Goal: Transaction & Acquisition: Register for event/course

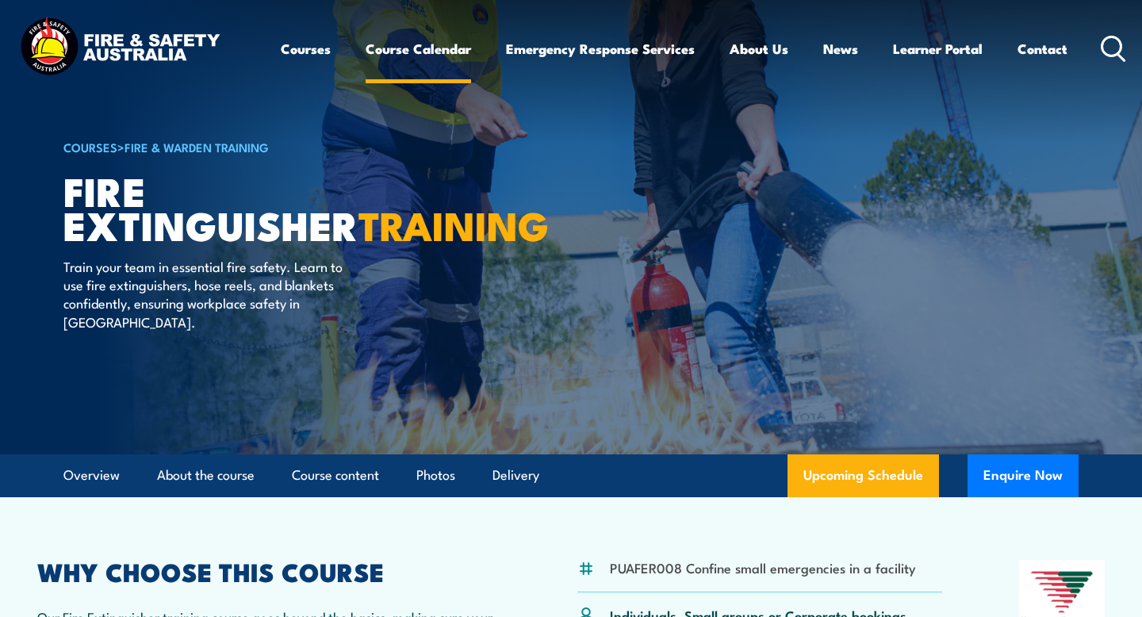
click at [443, 52] on link "Course Calendar" at bounding box center [418, 49] width 105 height 42
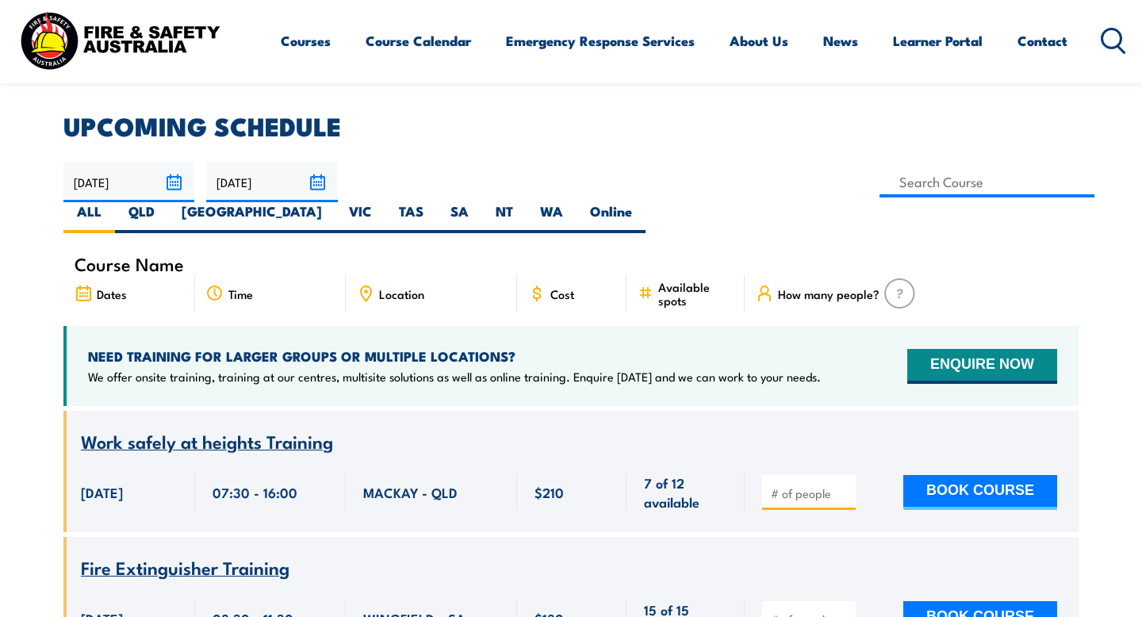
scroll to position [410, 0]
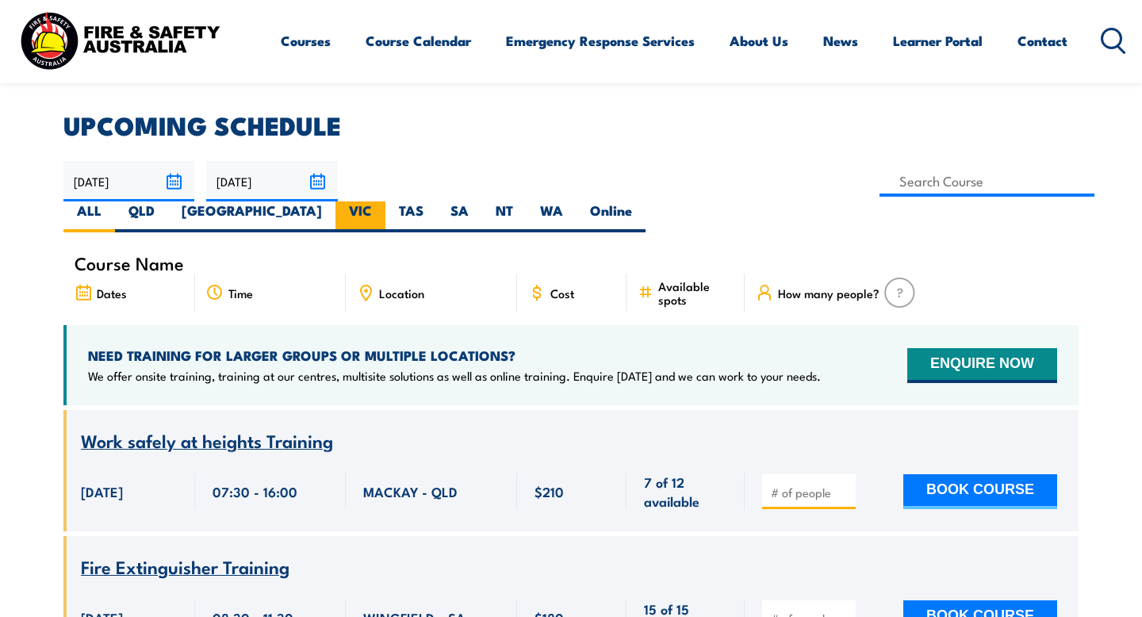
click at [385, 201] on label "VIC" at bounding box center [361, 216] width 50 height 31
click at [382, 201] on input "VIC" at bounding box center [377, 206] width 10 height 10
radio input "true"
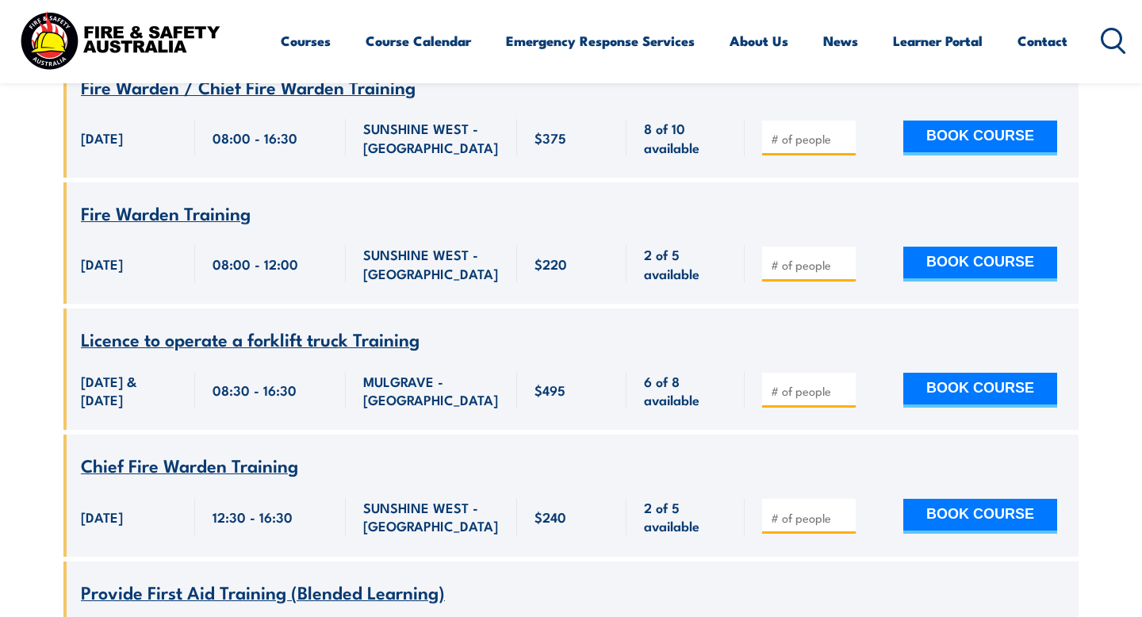
scroll to position [3551, 0]
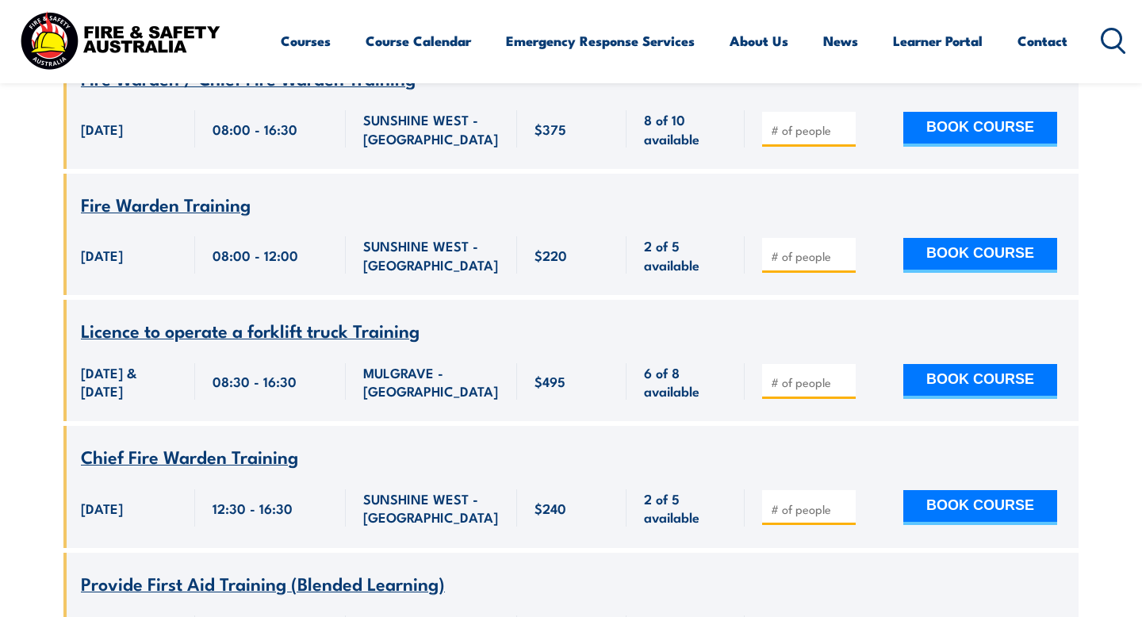
click at [213, 217] on span "Fire Warden Training" at bounding box center [166, 203] width 170 height 27
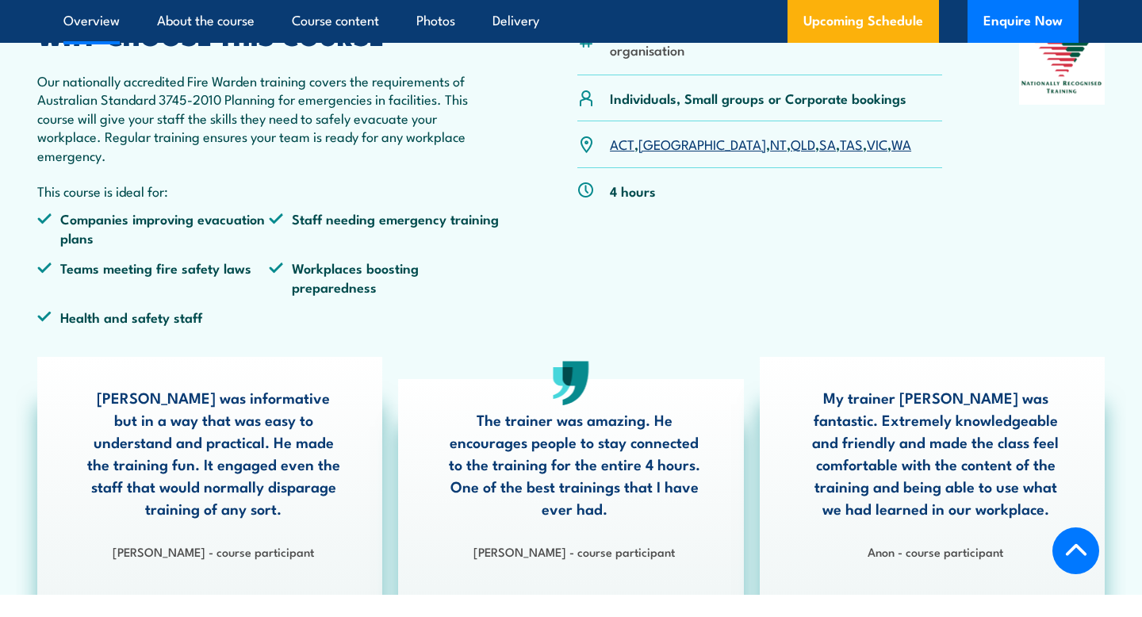
scroll to position [574, 0]
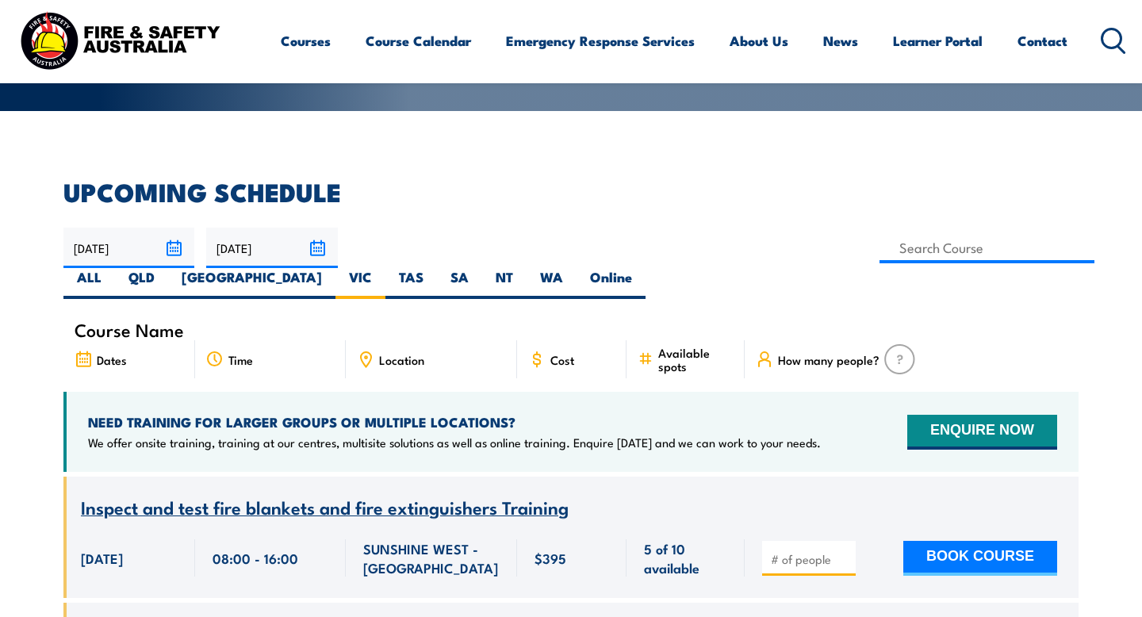
scroll to position [359, 0]
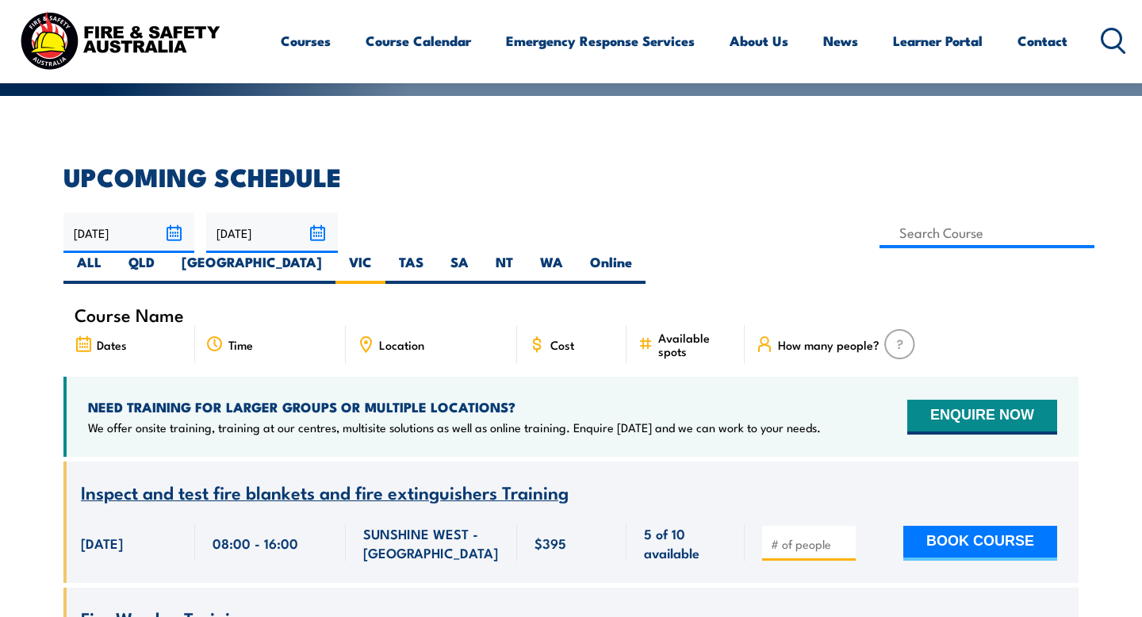
click at [443, 325] on div "Location" at bounding box center [431, 344] width 171 height 38
click at [393, 338] on span "Location" at bounding box center [401, 344] width 45 height 13
click at [367, 336] on icon at bounding box center [365, 344] width 17 height 17
click at [364, 336] on icon at bounding box center [365, 344] width 17 height 17
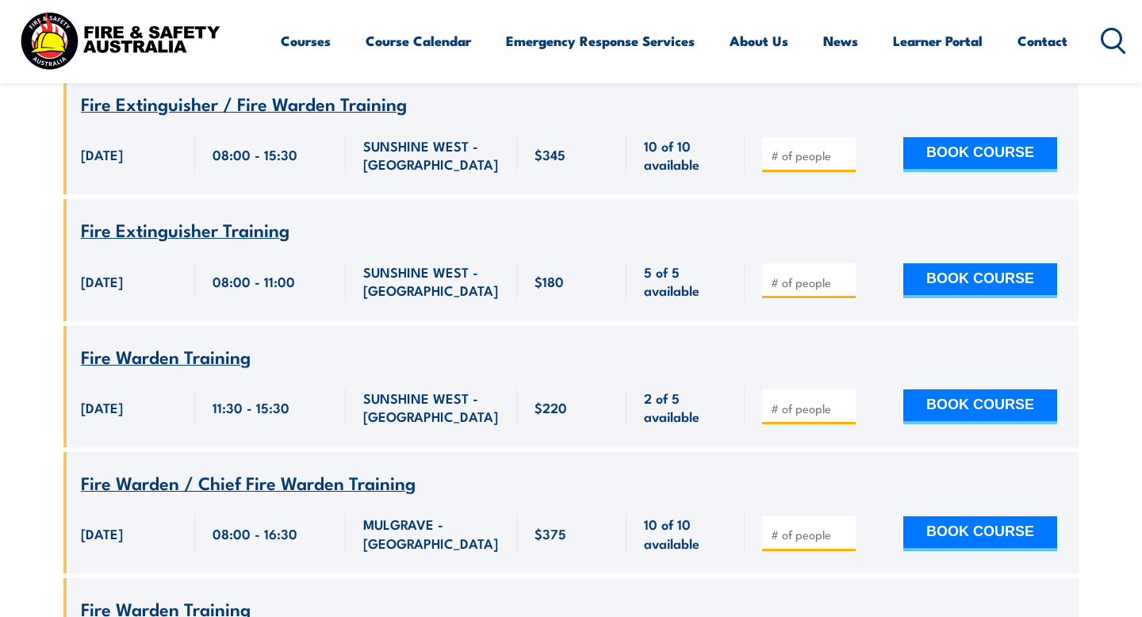
scroll to position [4934, 0]
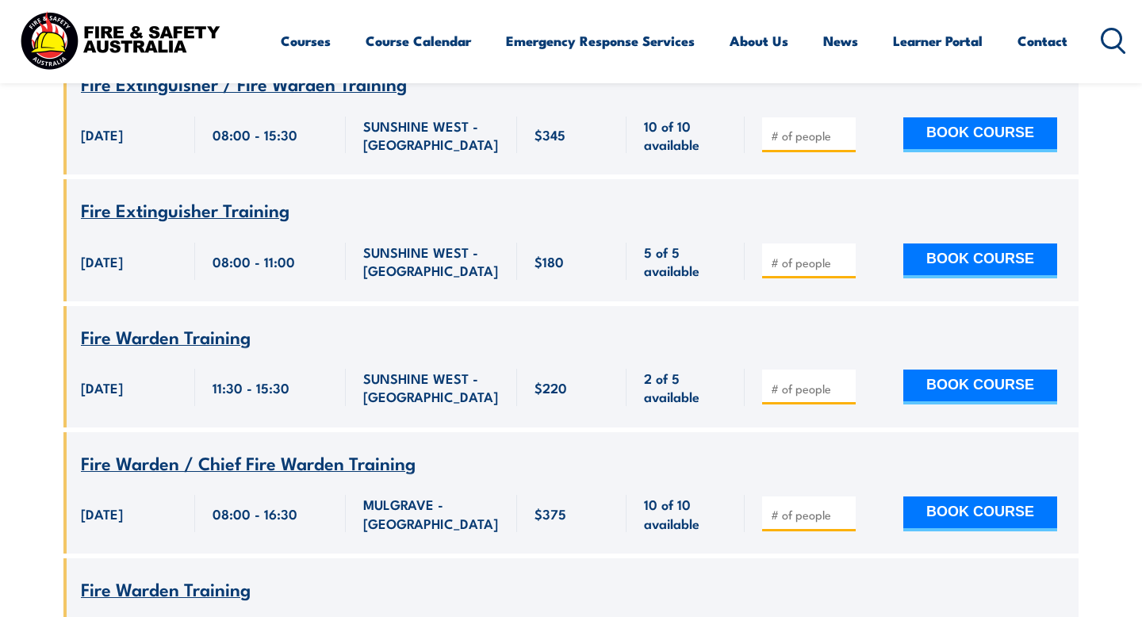
click at [242, 223] on span "Fire Extinguisher Training" at bounding box center [185, 209] width 209 height 27
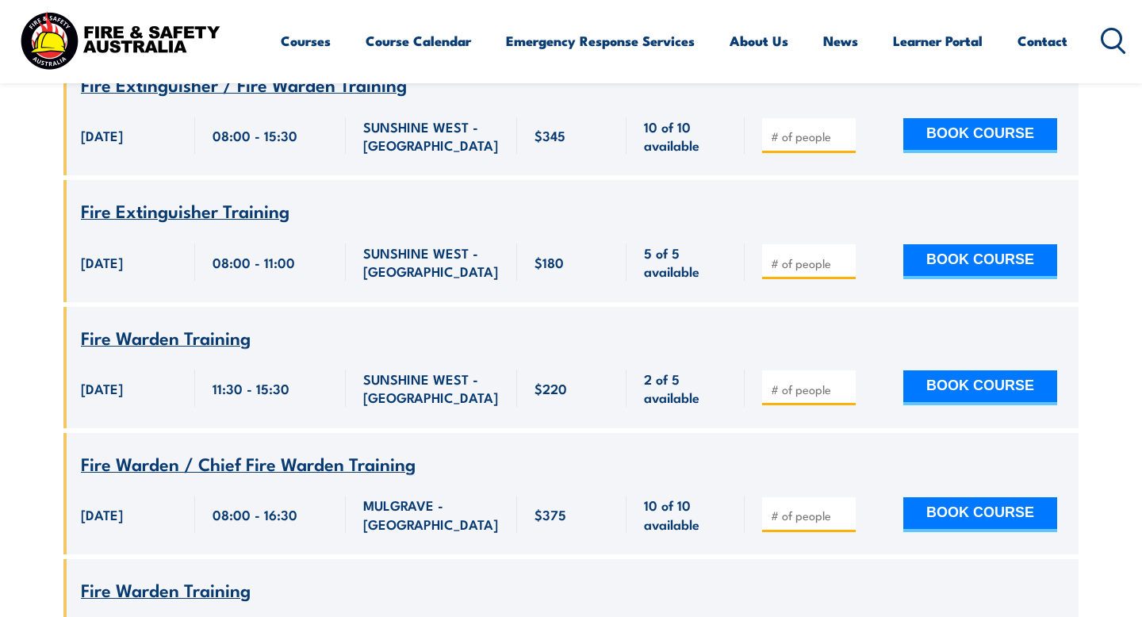
scroll to position [4934, 0]
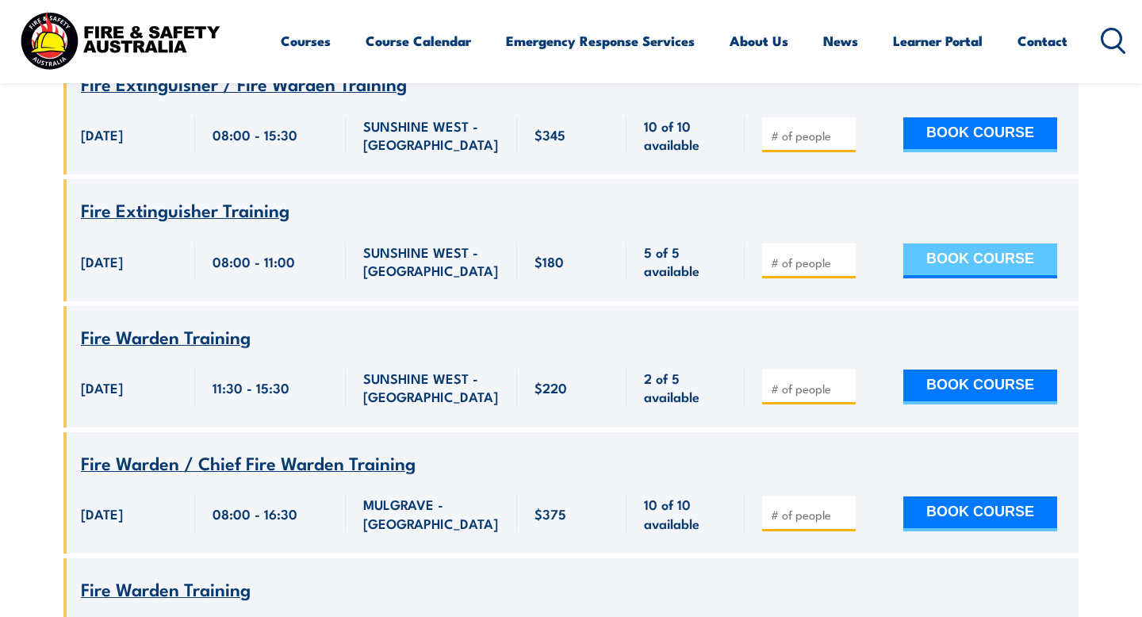
click at [964, 278] on button "BOOK COURSE" at bounding box center [980, 261] width 154 height 35
type input "1"
click at [846, 270] on input "1" at bounding box center [810, 263] width 79 height 16
click at [965, 278] on button "BOOK COURSE" at bounding box center [980, 261] width 154 height 35
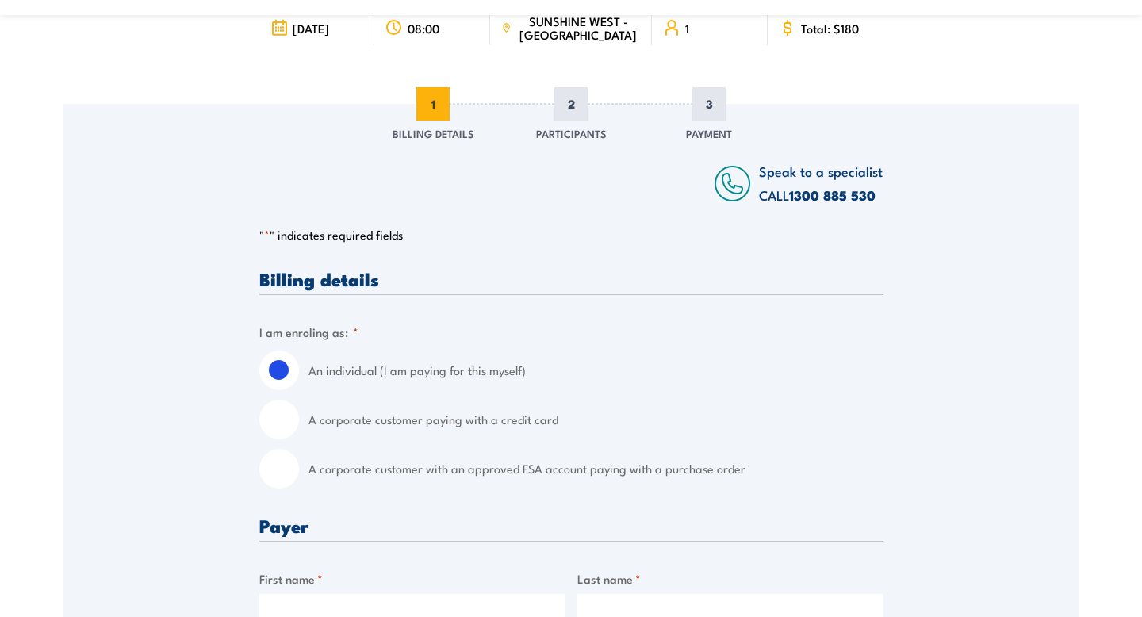
scroll to position [261, 0]
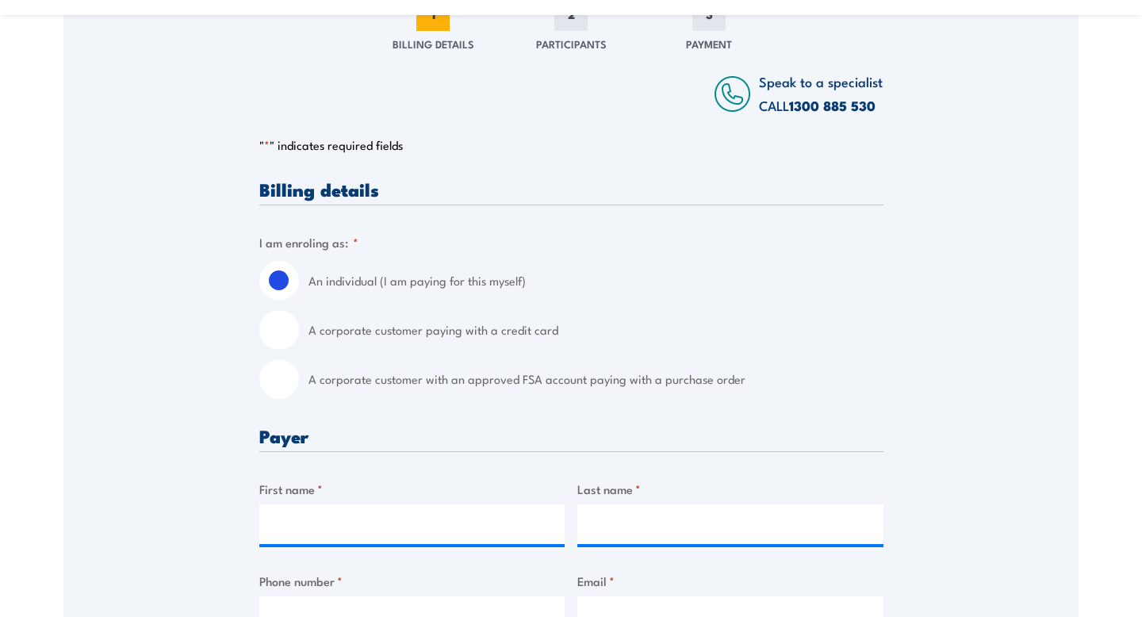
click at [280, 336] on input "A corporate customer paying with a credit card" at bounding box center [279, 330] width 40 height 40
radio input "true"
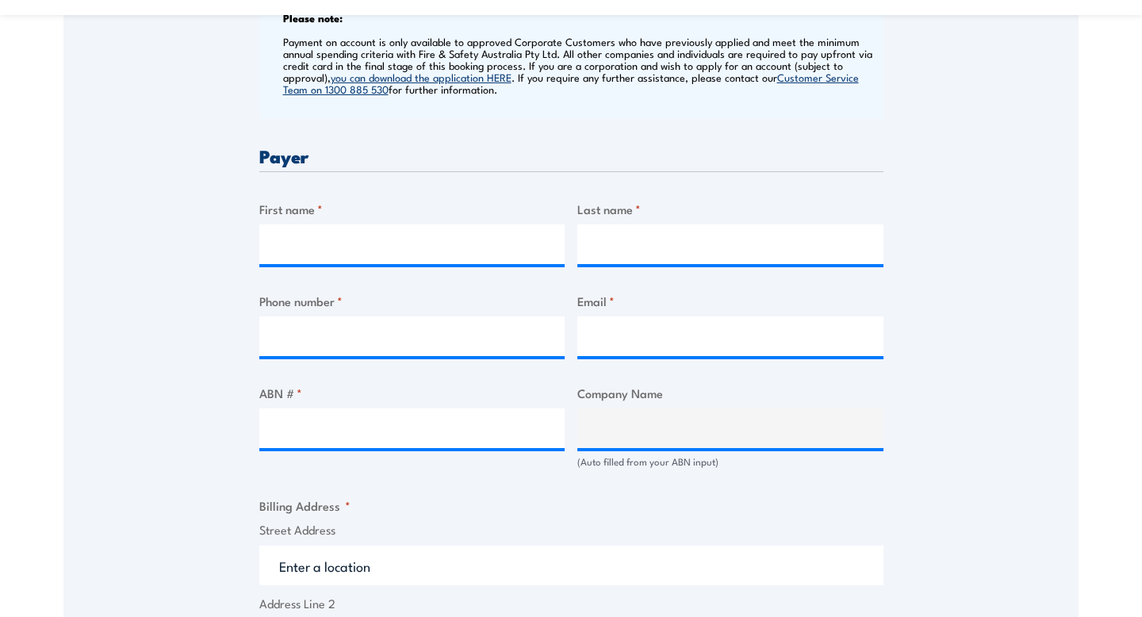
scroll to position [692, 0]
click at [316, 238] on input "First name *" at bounding box center [412, 244] width 306 height 40
paste input "[PERSON_NAME]"
drag, startPoint x: 397, startPoint y: 246, endPoint x: 336, endPoint y: 245, distance: 61.1
click at [335, 244] on input "[PERSON_NAME]" at bounding box center [412, 244] width 306 height 40
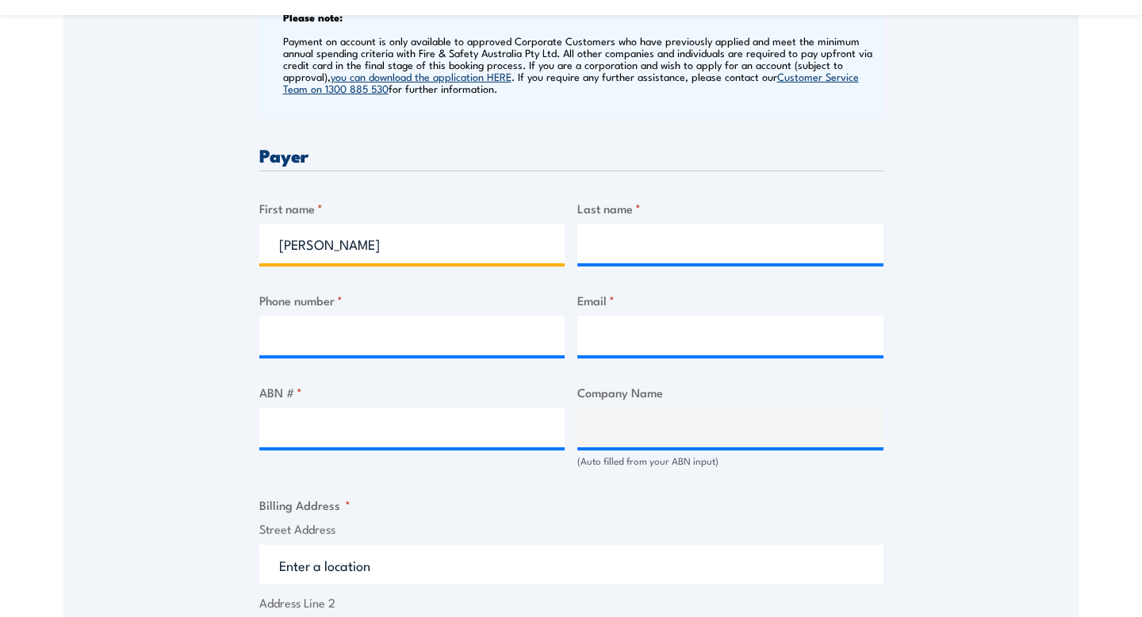
type input "[PERSON_NAME]"
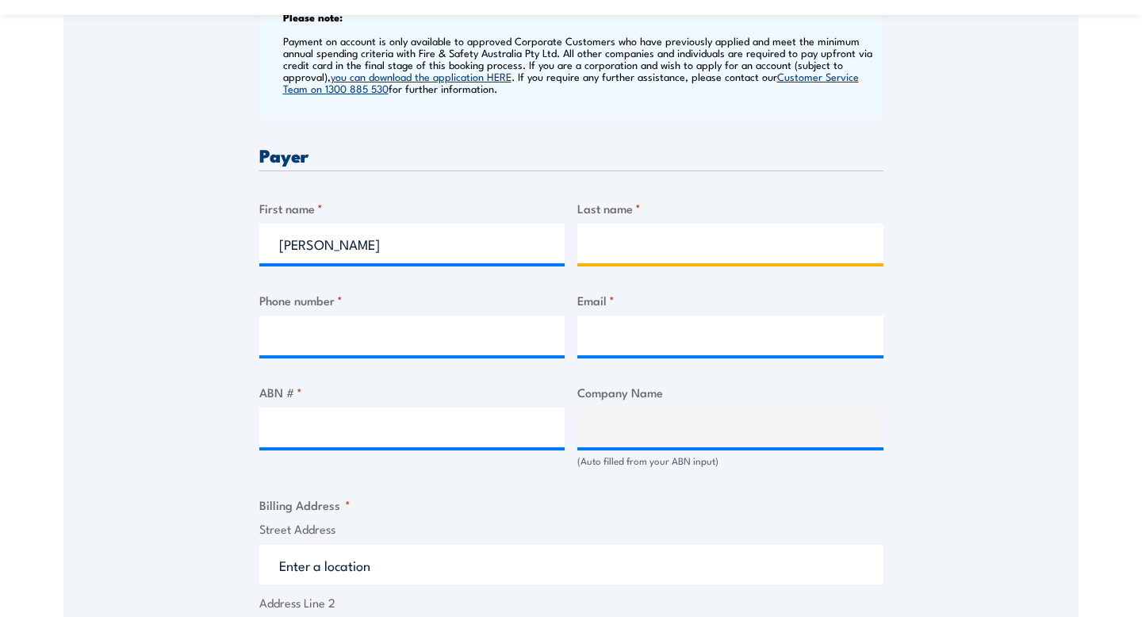
click at [626, 240] on input "Last name *" at bounding box center [730, 244] width 306 height 40
paste input "[PERSON_NAME]"
type input "Belfiore"
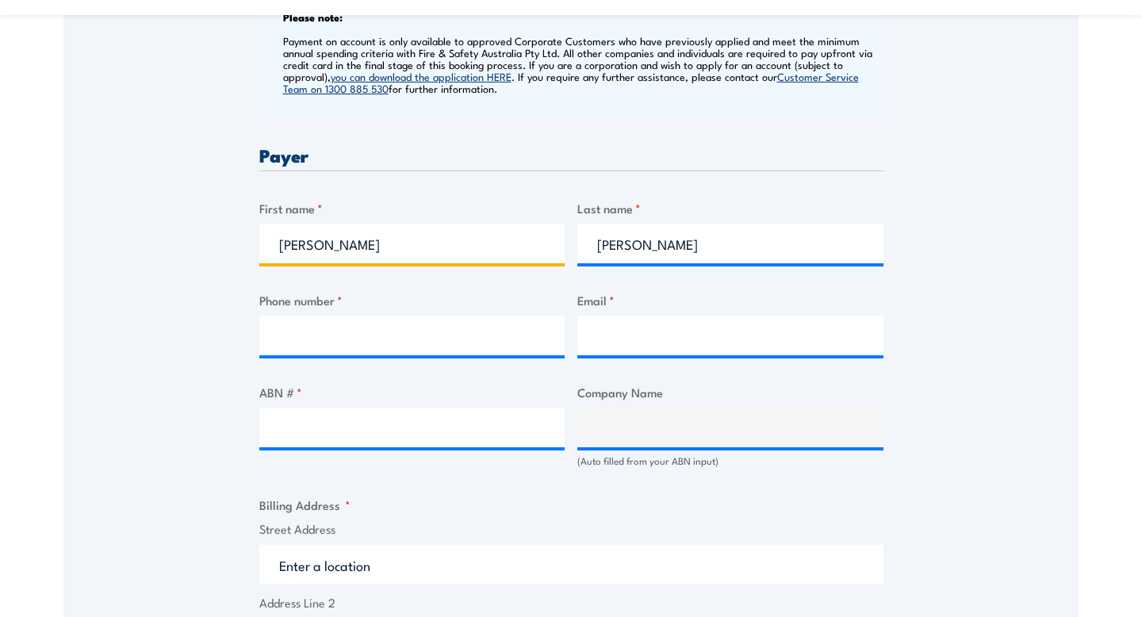
click at [472, 251] on input "Monique Belfiore" at bounding box center [412, 244] width 306 height 40
type input "Monique"
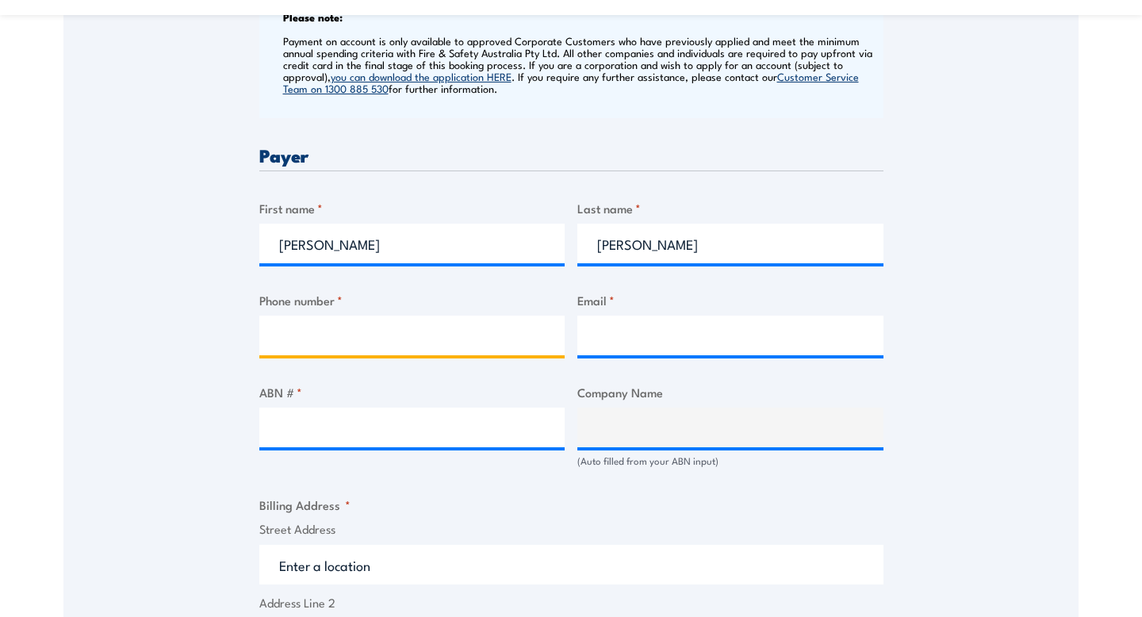
click at [312, 335] on input "Phone number *" at bounding box center [412, 336] width 306 height 40
paste input "0475743611"
type input "0475743611"
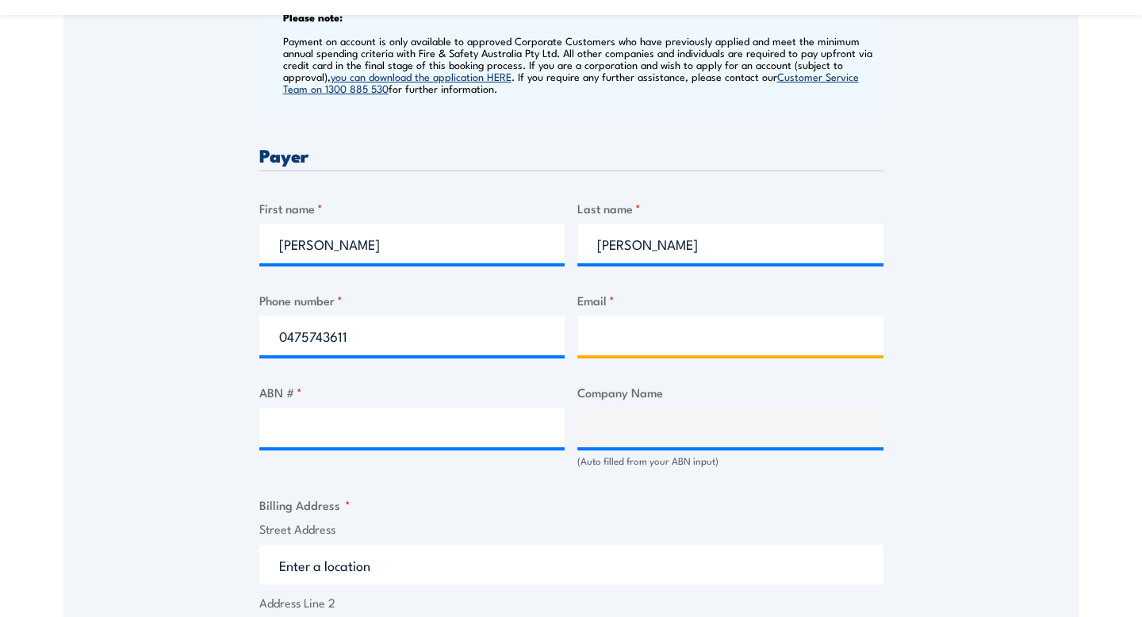
click at [659, 335] on input "Email *" at bounding box center [730, 336] width 306 height 40
paste input "monique15belfiore@gmail.com"
type input "monique15belfiore@gmail.com"
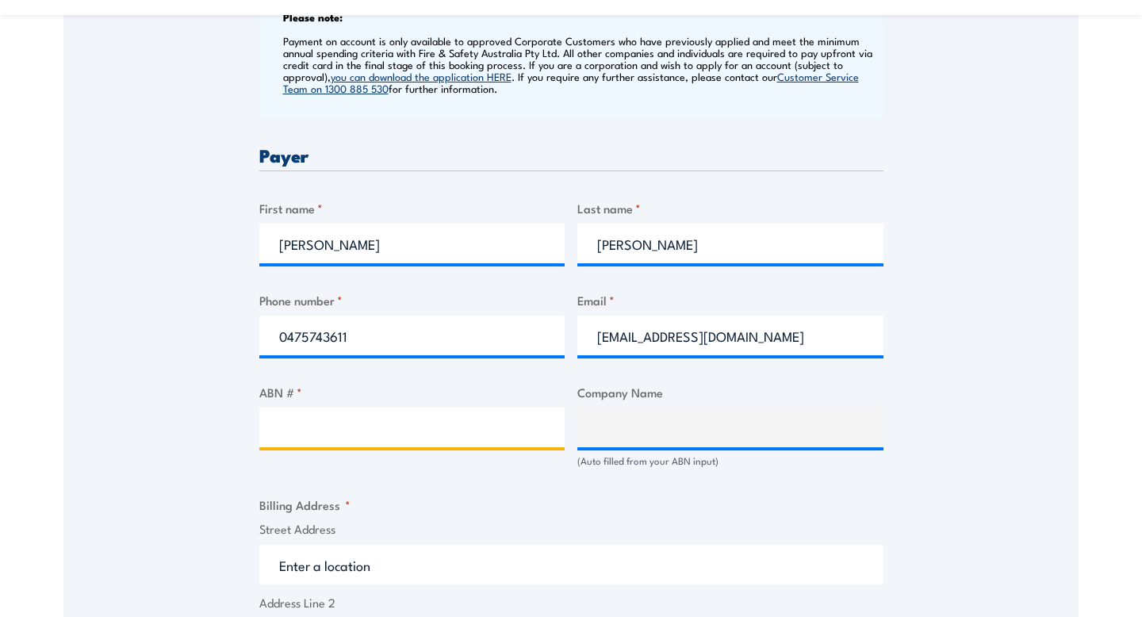
click at [457, 412] on input "ABN # *" at bounding box center [412, 428] width 306 height 40
paste input "534"
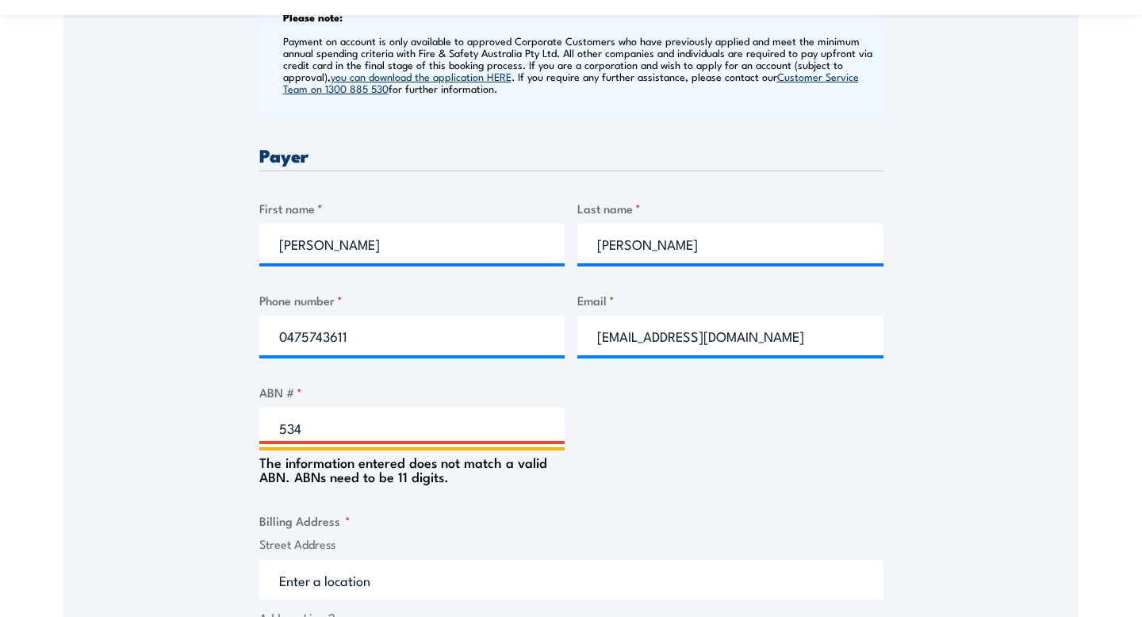
drag, startPoint x: 329, startPoint y: 438, endPoint x: 176, endPoint y: 432, distance: 153.2
click at [176, 432] on div "Speak to a specialist CALL 1300 885 530 CALL 1300 885 530 " * " indicates requi…" at bounding box center [570, 415] width 1015 height 1665
paste input "8 143 877 534)"
type input "58 143 877 534)"
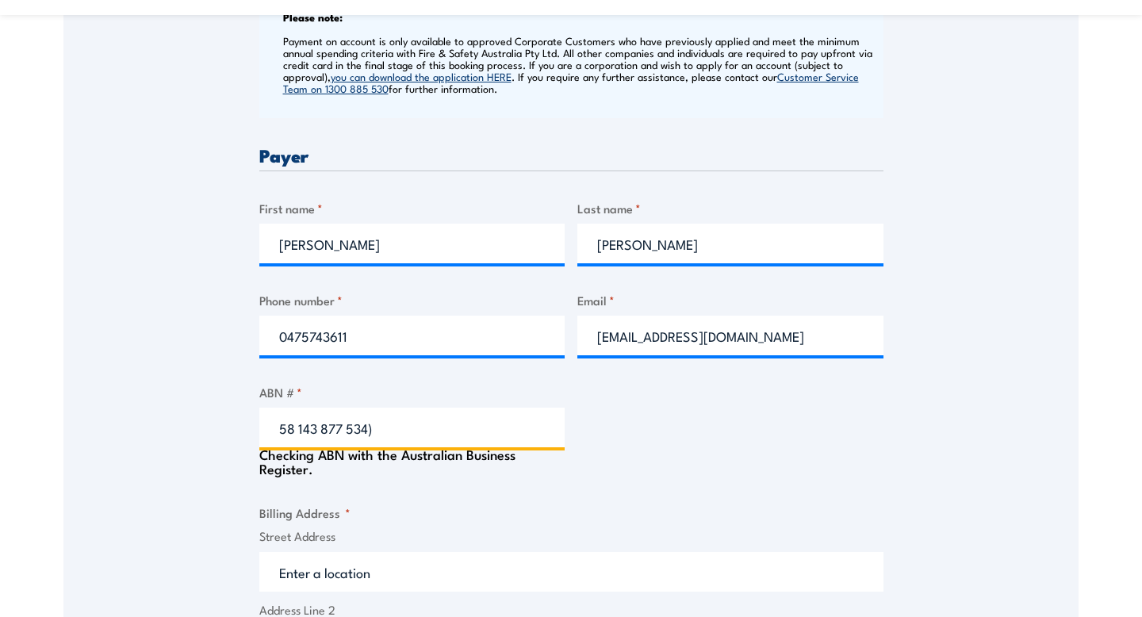
type input "MADMAC PTY LTD"
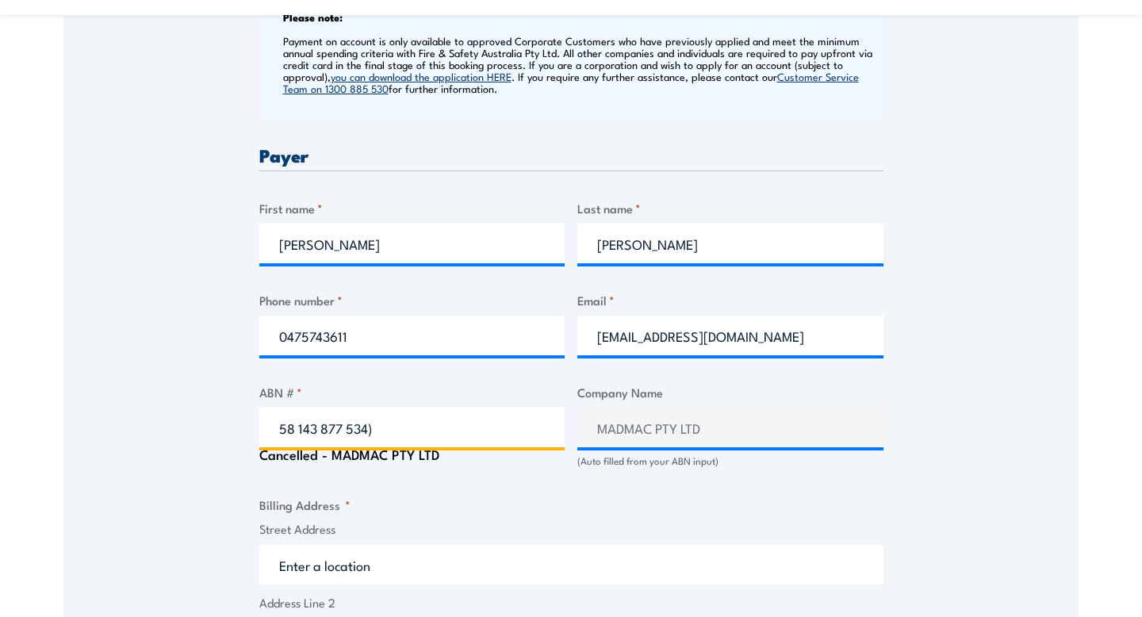
type input "58 143 877 534)"
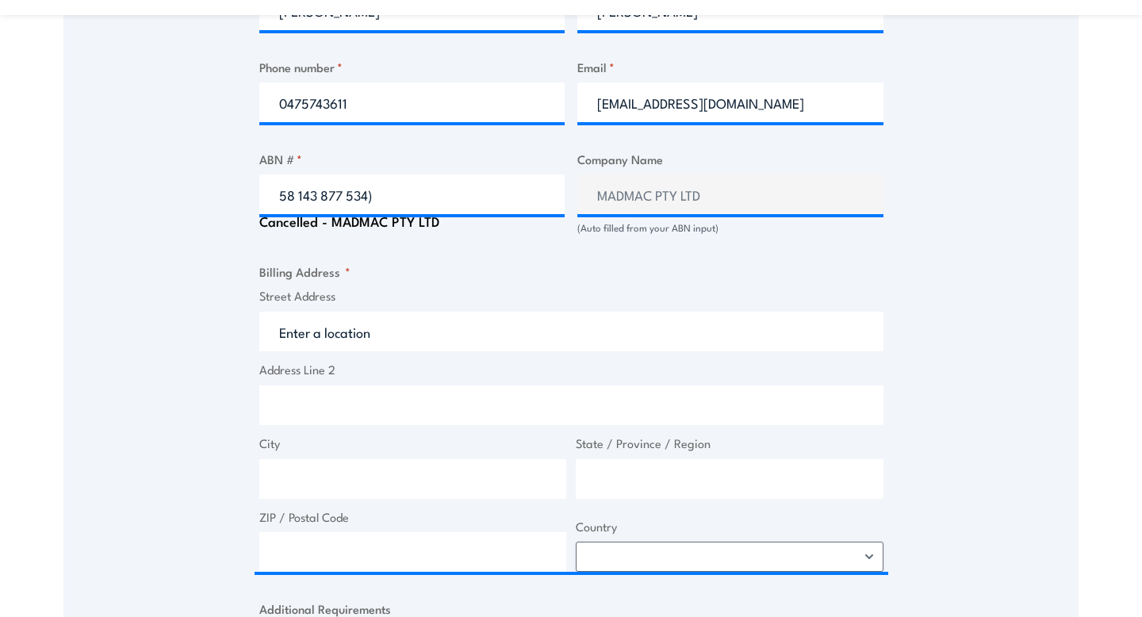
scroll to position [926, 0]
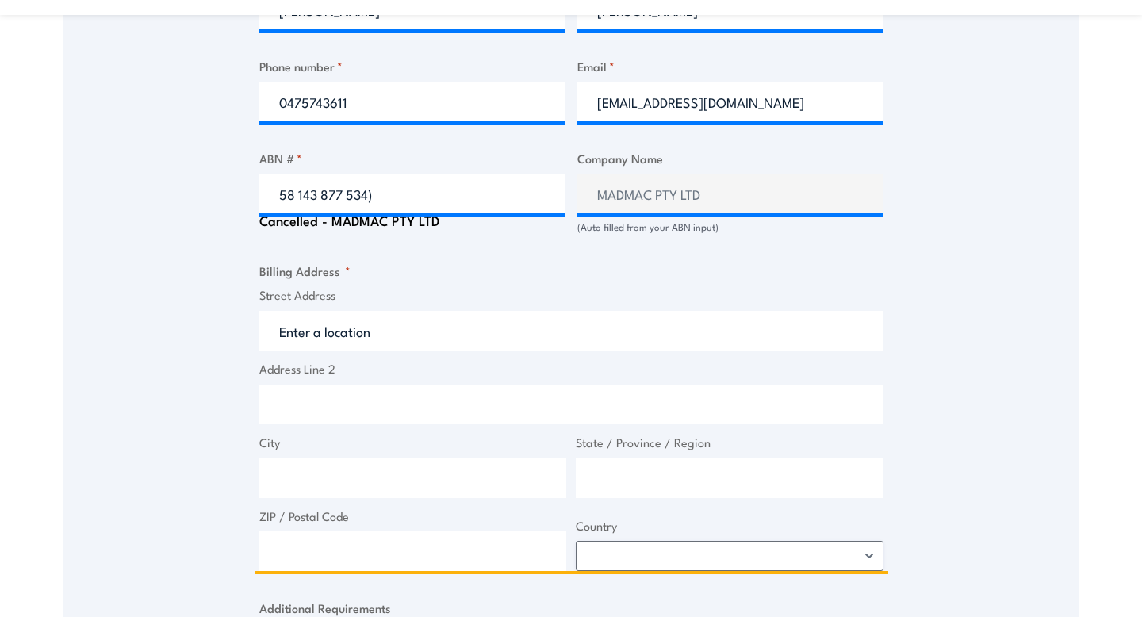
click at [374, 319] on input "Street Address" at bounding box center [571, 331] width 624 height 40
paste input "Level 2, 484 Mount Alexander Road, Ascot Vale 3032"
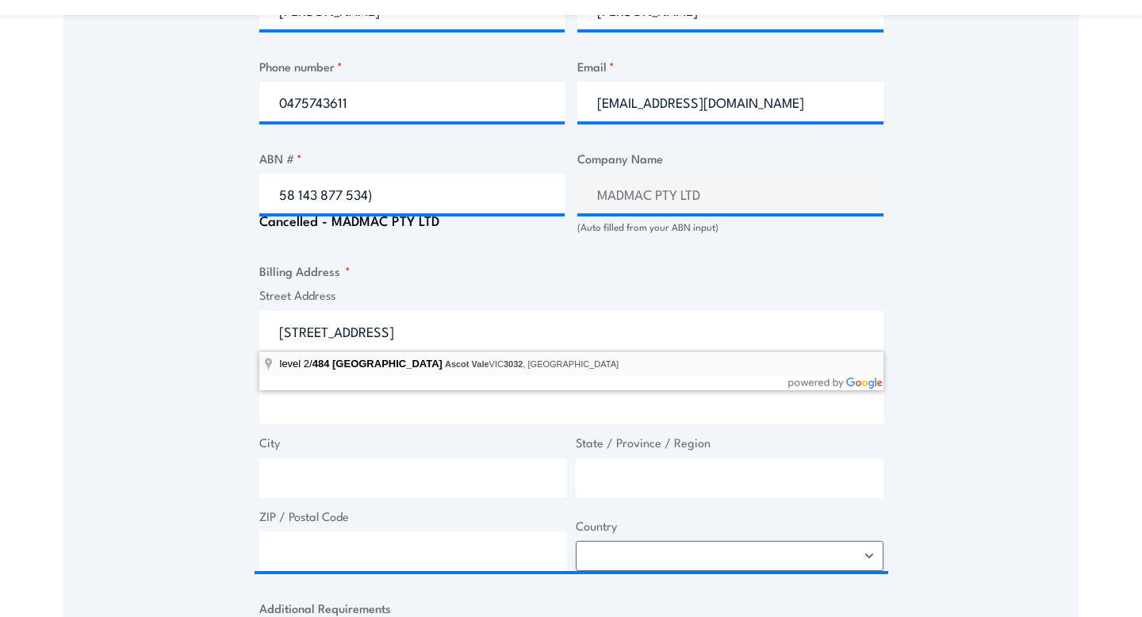
type input "level 2/484 Mount Alexander Road, Ascot Vale VIC 3032, Australia"
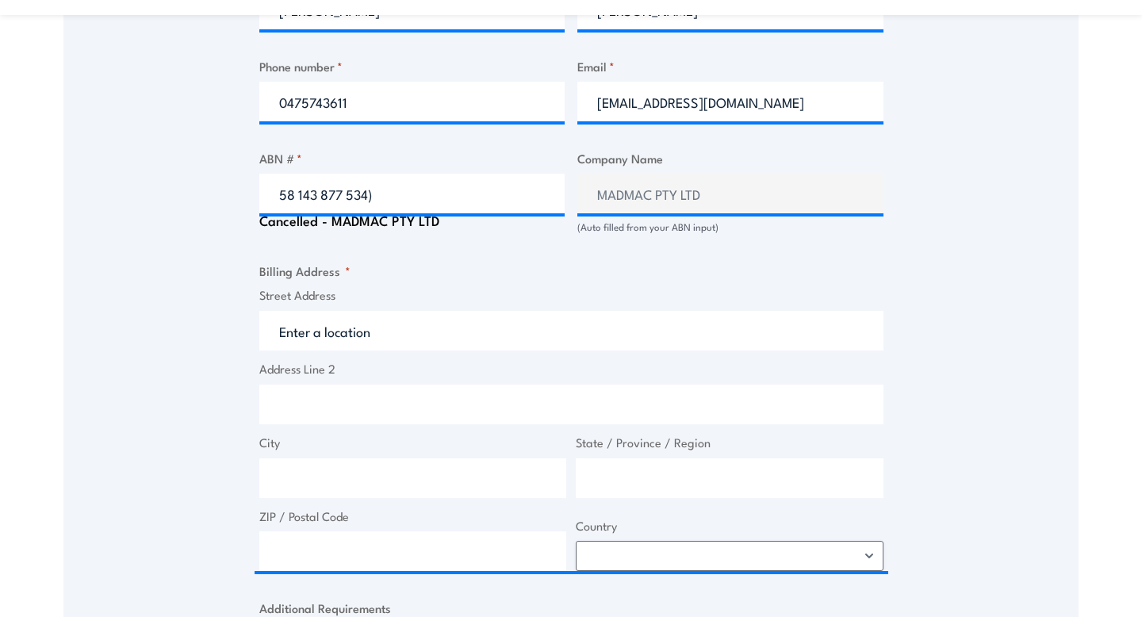
type input "484 Mt Alexander Rd"
type input "Ascot Vale"
type input "Victoria"
type input "3032"
select select "Australia"
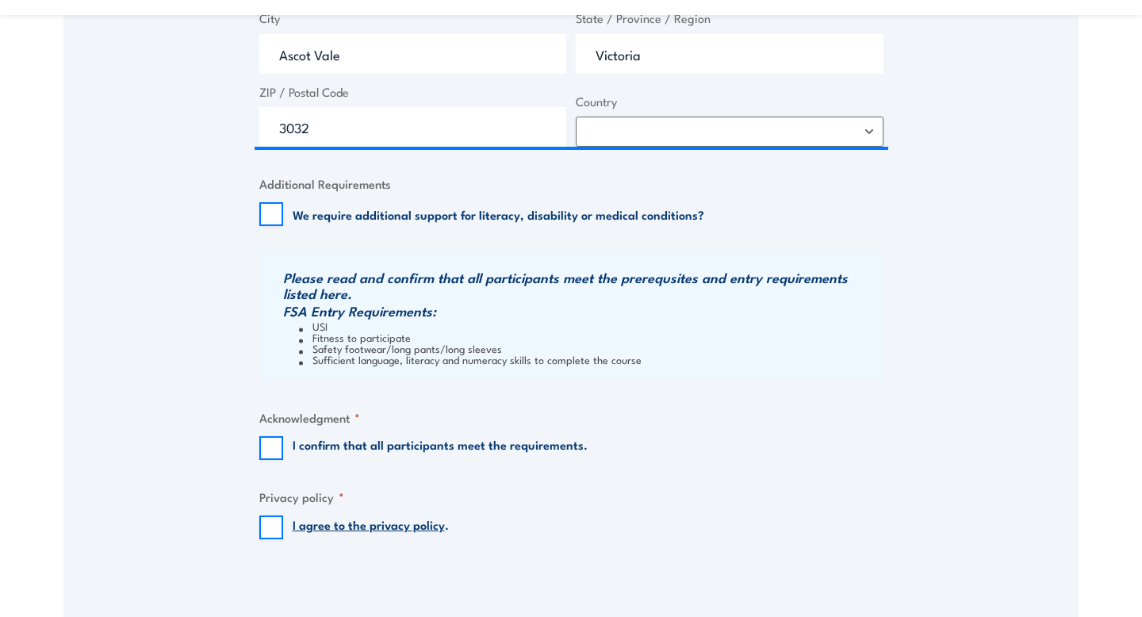
scroll to position [1358, 0]
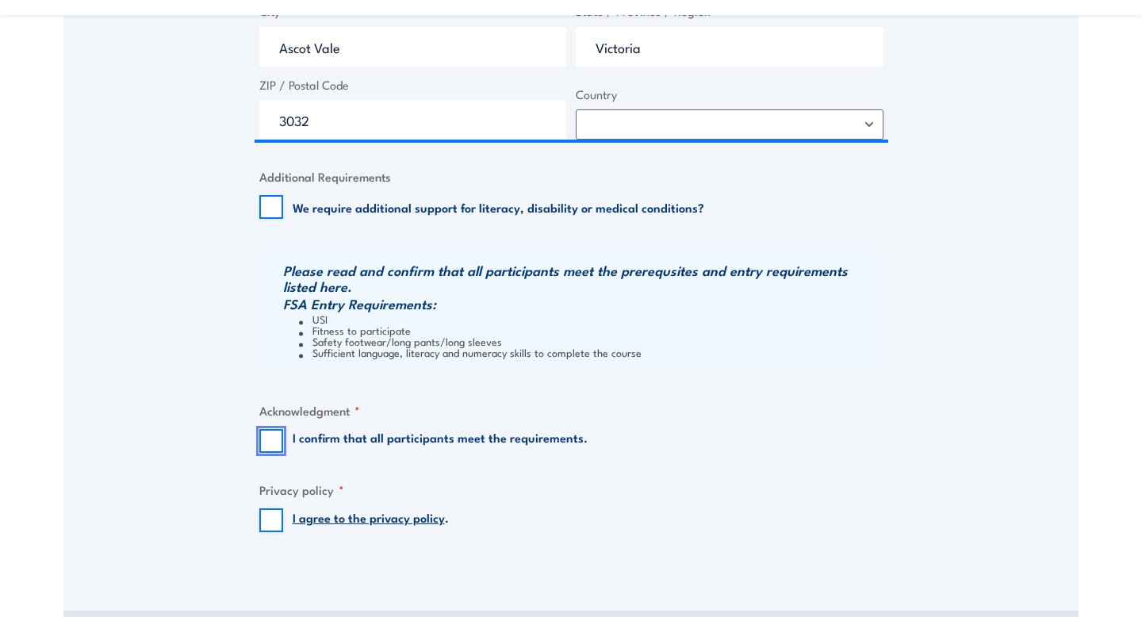
click at [266, 444] on input "I confirm that all participants meet the requirements." at bounding box center [271, 441] width 24 height 24
checkbox input "true"
click at [272, 518] on input "I agree to the privacy policy ." at bounding box center [271, 520] width 24 height 24
checkbox input "true"
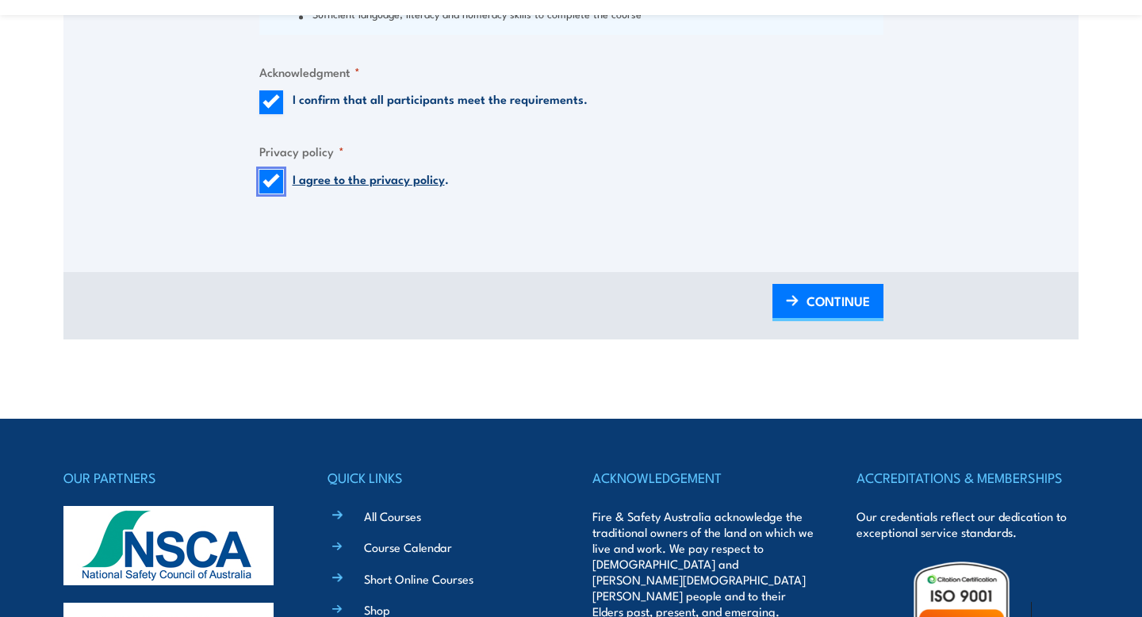
scroll to position [1700, 0]
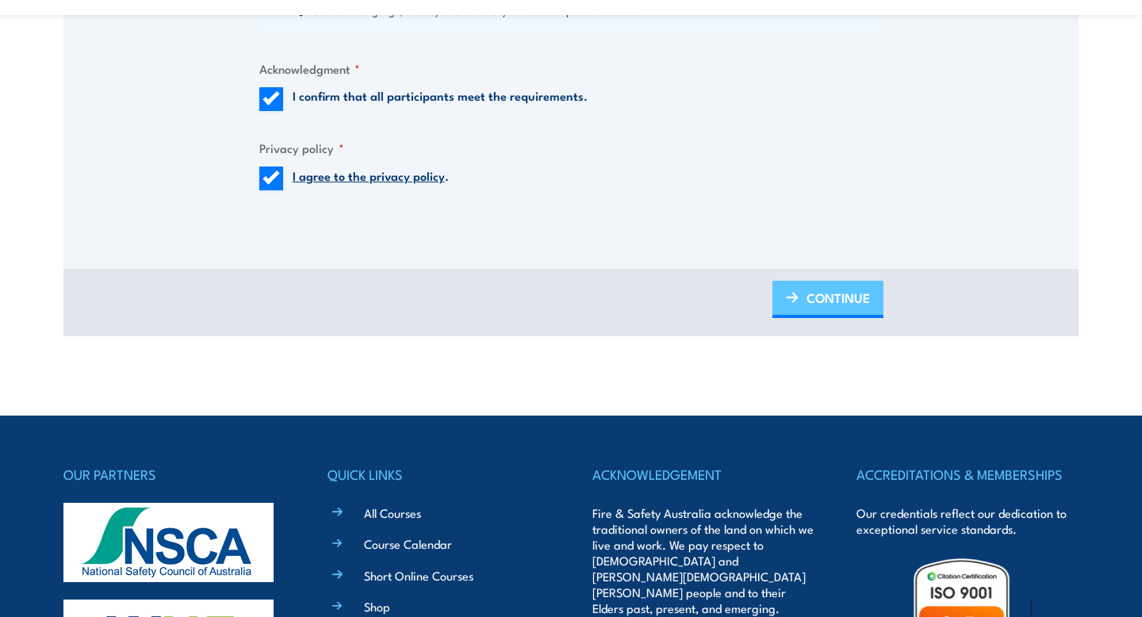
click at [835, 295] on span "CONTINUE" at bounding box center [838, 298] width 63 height 42
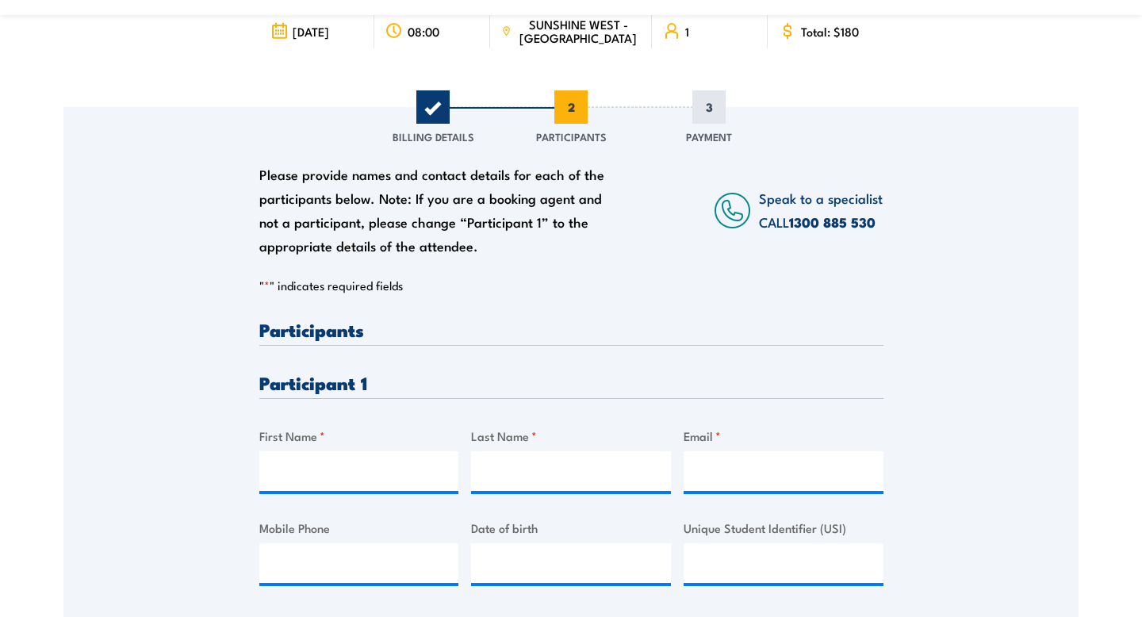
scroll to position [272, 0]
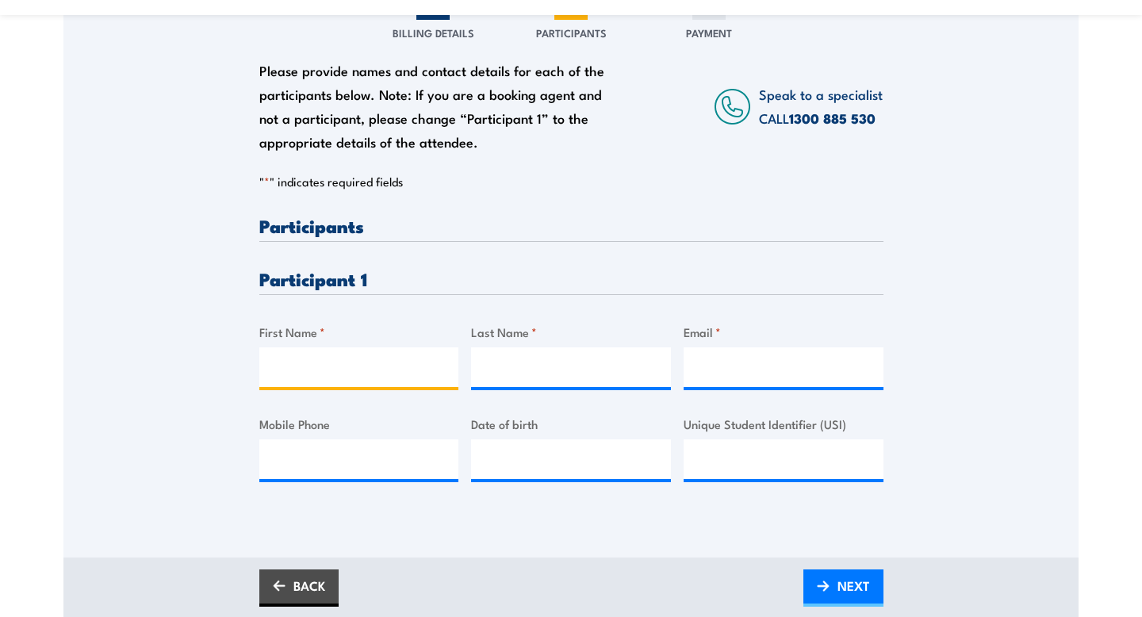
click at [399, 366] on input "First Name *" at bounding box center [359, 367] width 200 height 40
click at [684, 261] on div "Please provide names and contact details for each of the participants below. No…" at bounding box center [571, 362] width 624 height 290
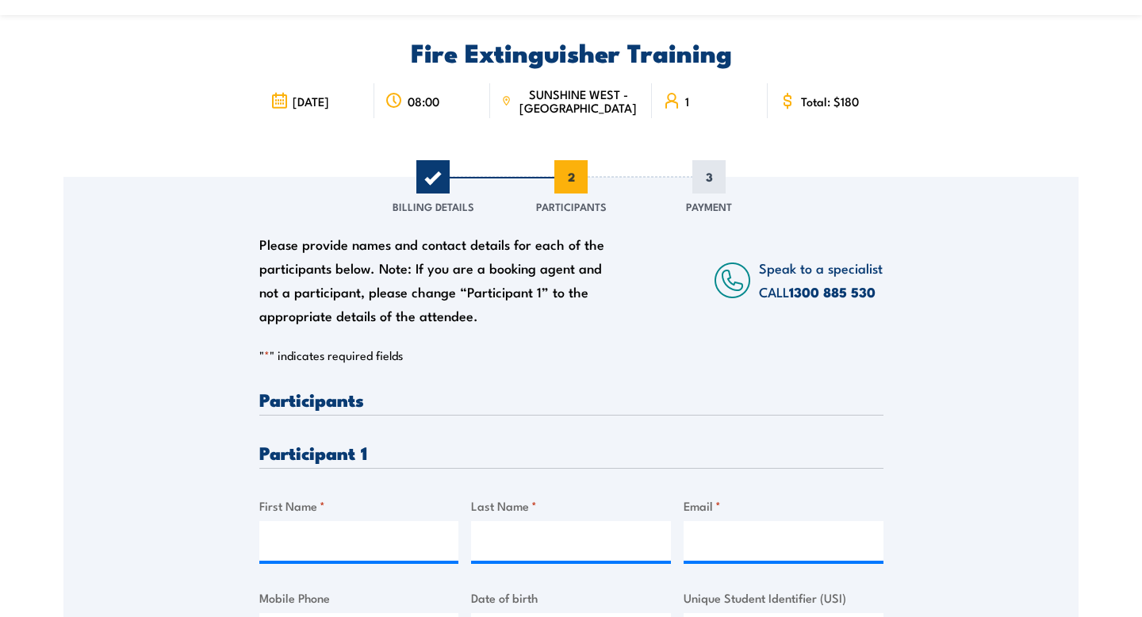
scroll to position [226, 0]
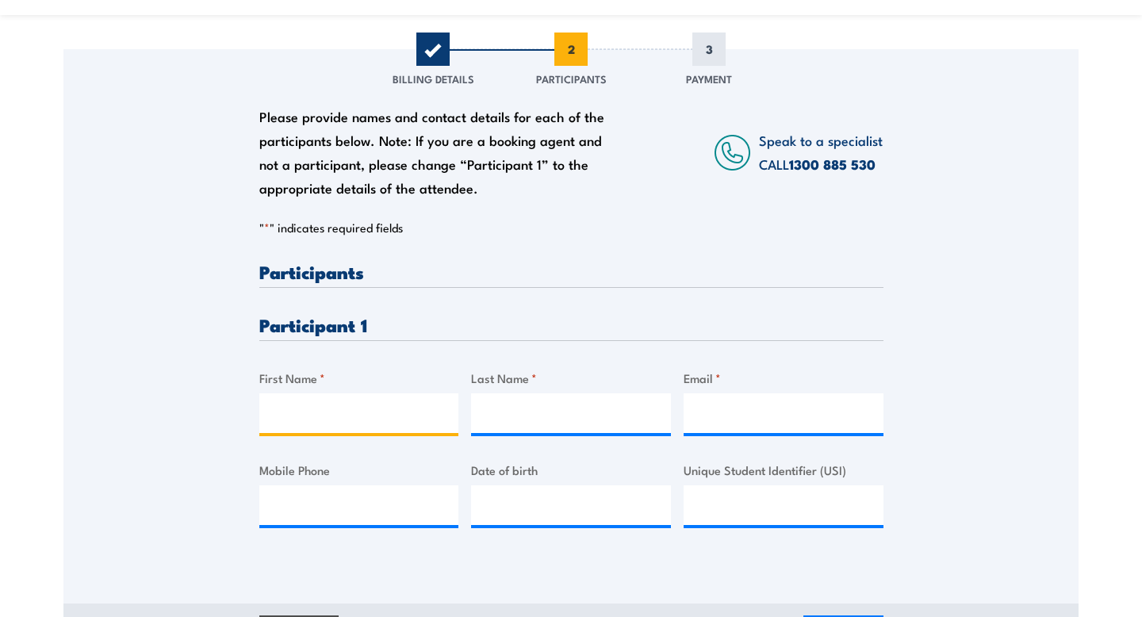
click at [370, 397] on input "First Name *" at bounding box center [359, 413] width 200 height 40
paste input "Monique Belfiore"
type input "Monique Belfiore"
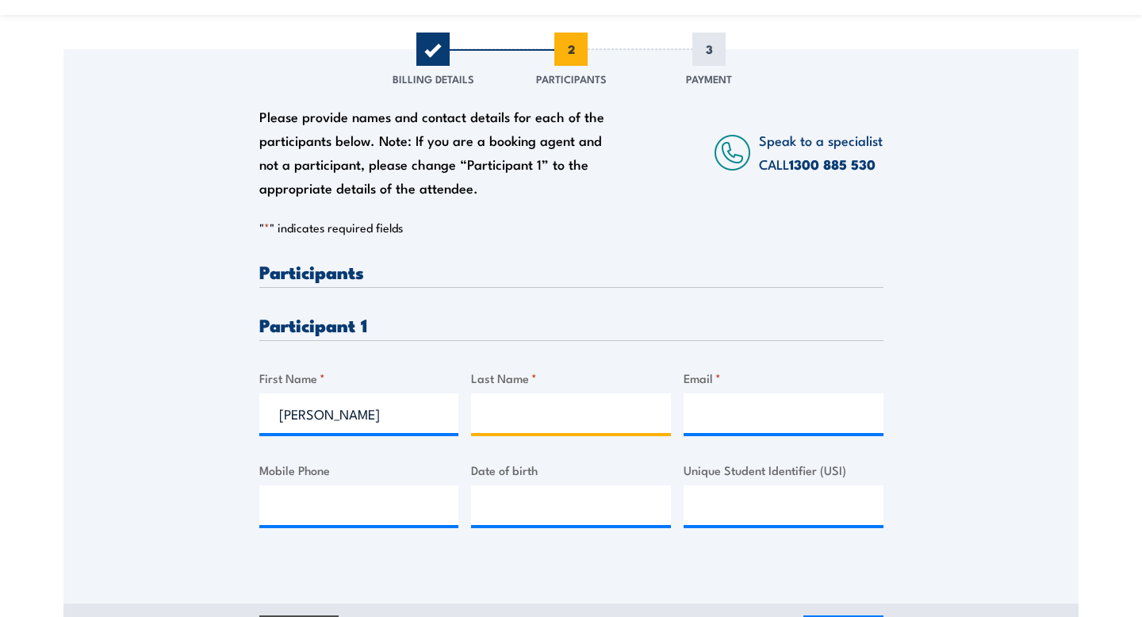
click at [519, 408] on input "Last Name *" at bounding box center [571, 413] width 200 height 40
paste input "Monique Belfiore"
type input "Monique Belfiore"
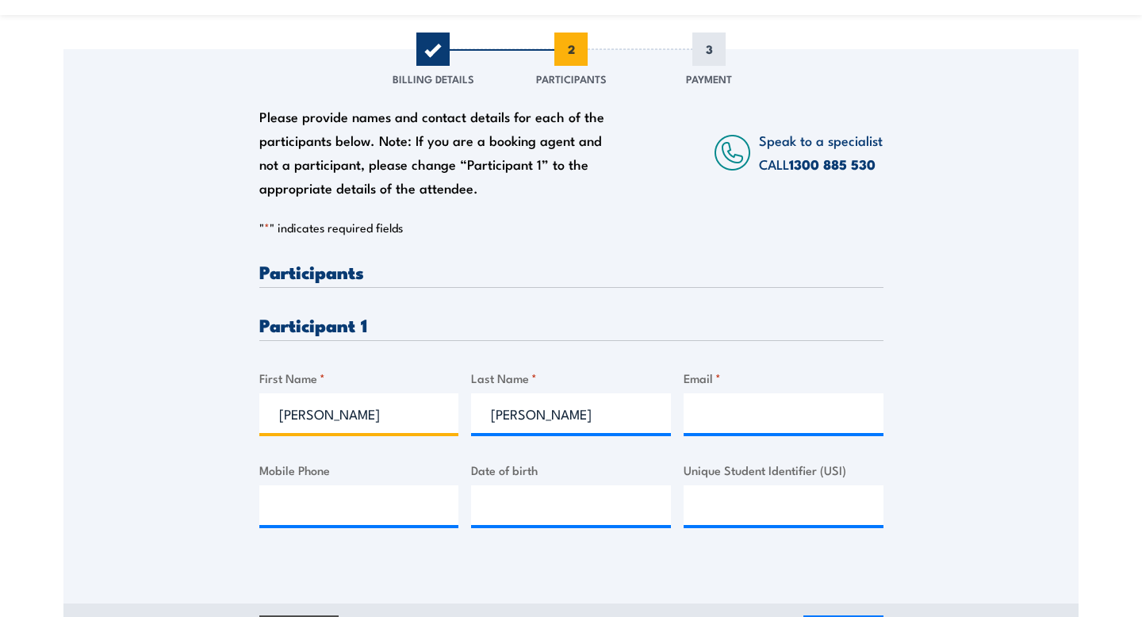
drag, startPoint x: 394, startPoint y: 414, endPoint x: 333, endPoint y: 410, distance: 61.2
click at [333, 410] on input "Monique Belfiore" at bounding box center [359, 413] width 200 height 40
type input "Monique"
drag, startPoint x: 539, startPoint y: 416, endPoint x: 436, endPoint y: 411, distance: 103.2
click at [436, 411] on div "Please provide names and contact details for each of the participants below. No…" at bounding box center [571, 408] width 624 height 290
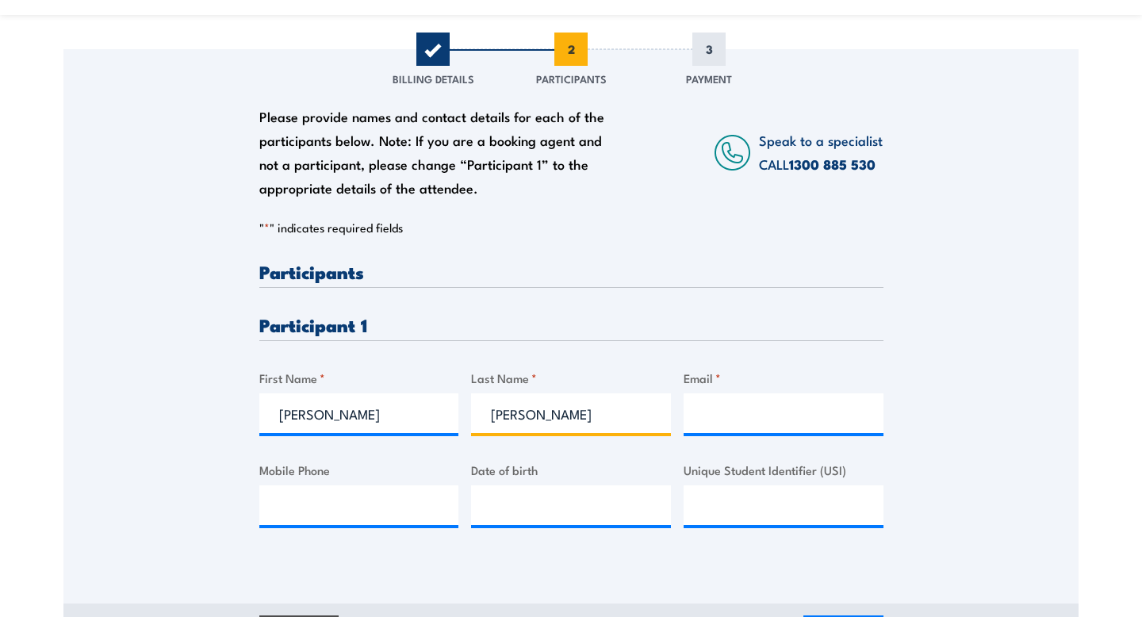
type input "Belfiore"
click at [763, 401] on input "Email *" at bounding box center [784, 413] width 200 height 40
paste input "monique15belfiore@gmail.com"
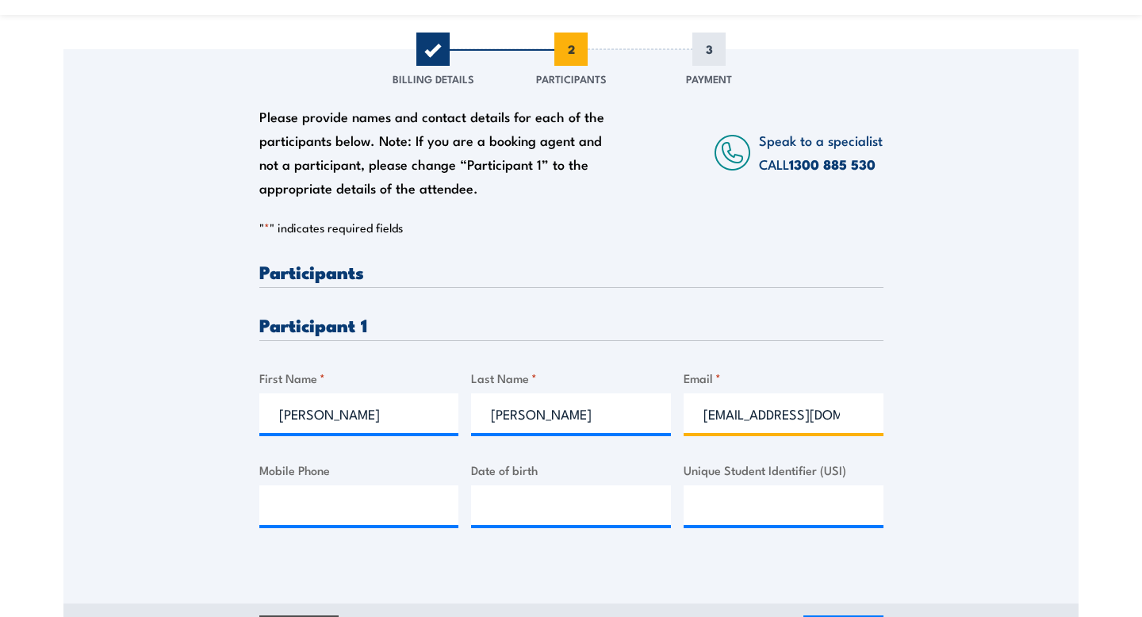
scroll to position [0, 41]
type input "monique15belfiore@gmail.com"
click at [324, 510] on input "Mobile Phone" at bounding box center [359, 505] width 200 height 40
paste input "0475743611"
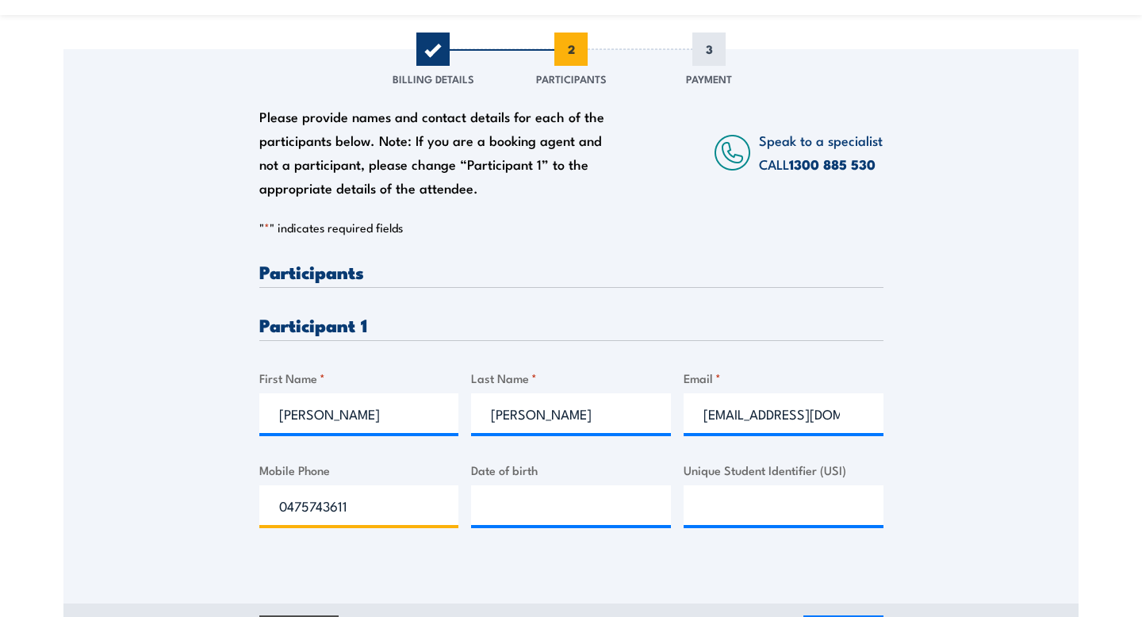
type input "0475743611"
type input "__/__/____"
click at [543, 501] on input "__/__/____" at bounding box center [571, 505] width 200 height 40
paste input "15/07/2005"
type input "15/07/2005"
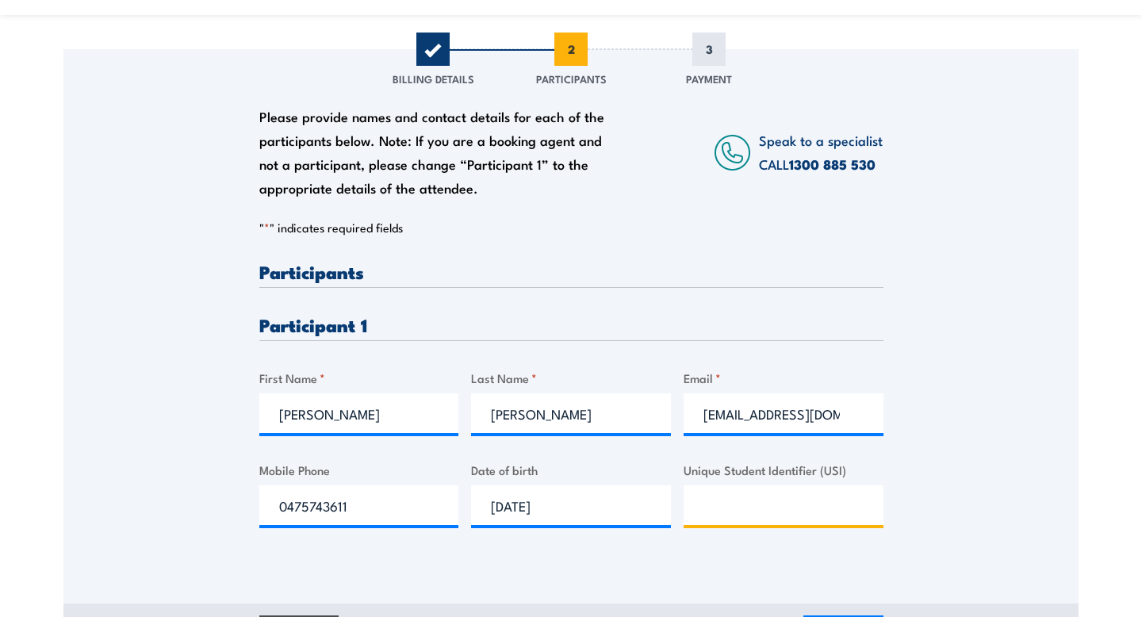
click at [720, 512] on input "Unique Student Identifier (USI)" at bounding box center [784, 505] width 200 height 40
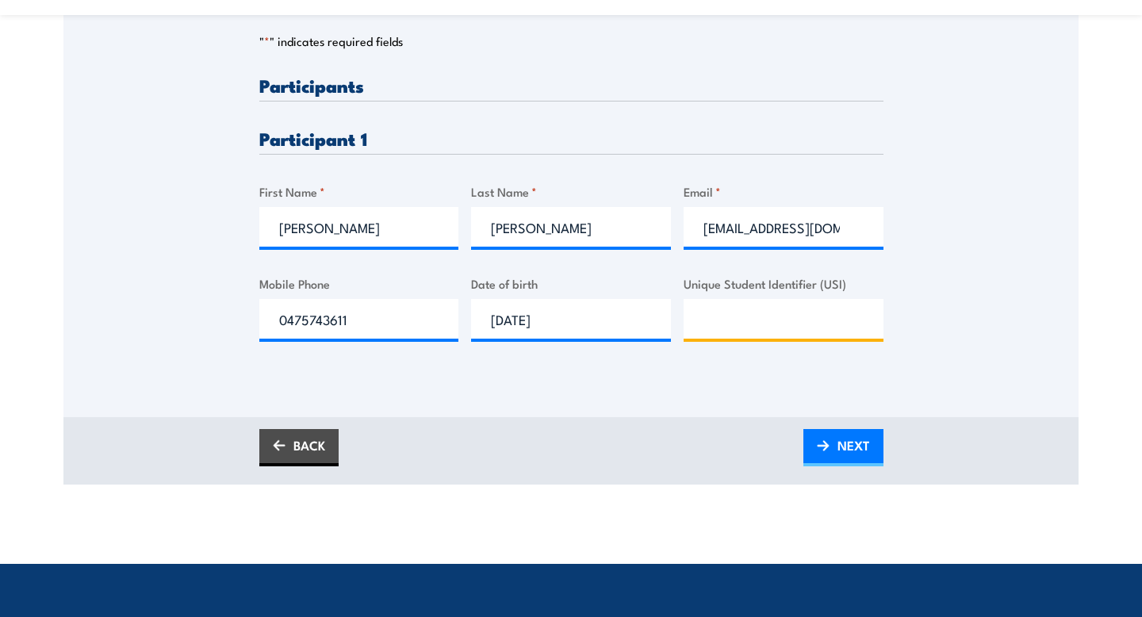
scroll to position [461, 0]
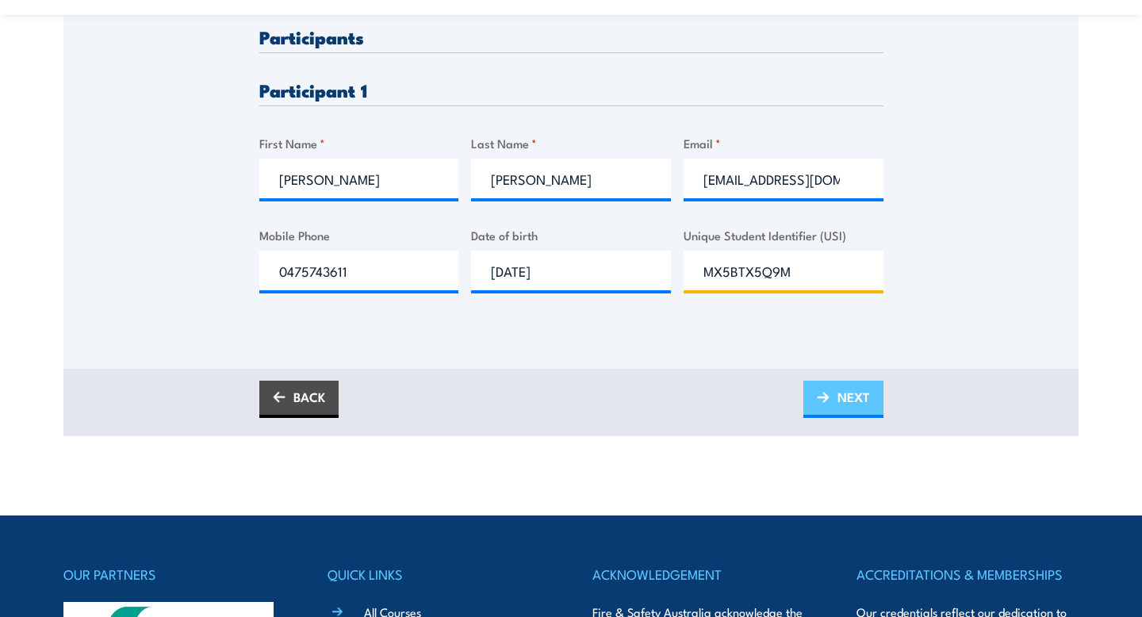
type input "MX5BTX5Q9M"
click at [844, 386] on span "NEXT" at bounding box center [854, 397] width 33 height 42
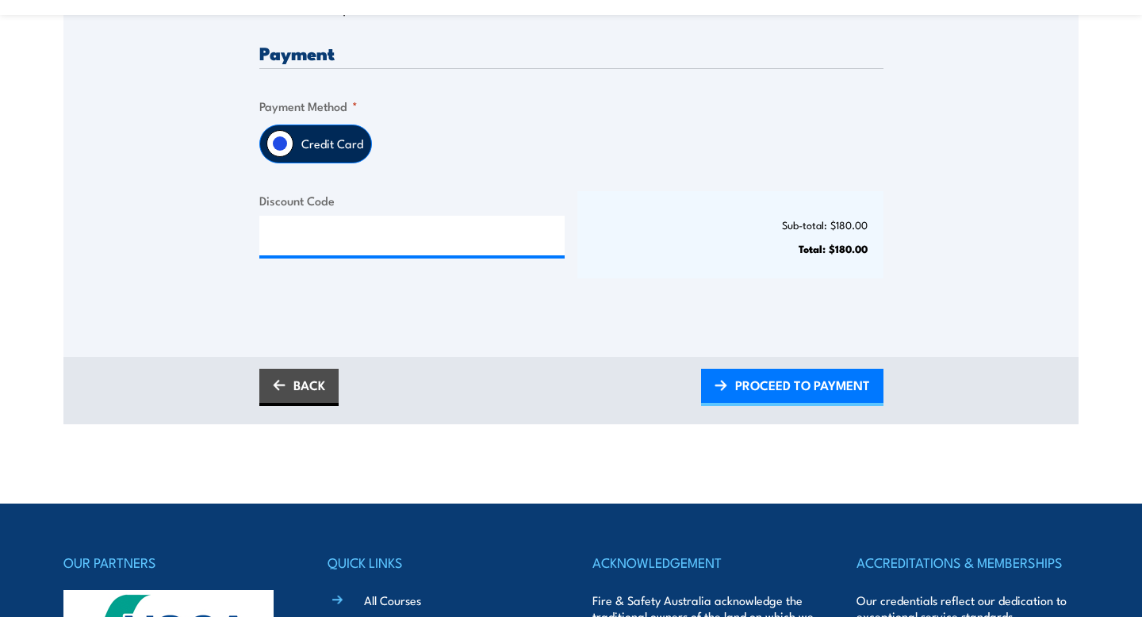
scroll to position [686, 0]
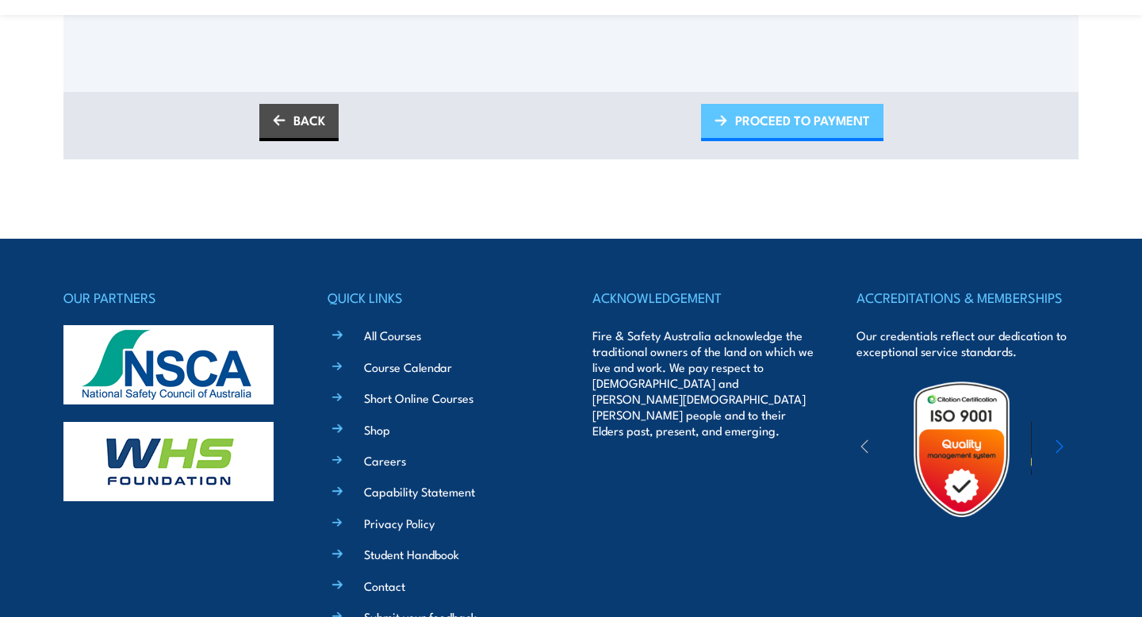
click at [803, 123] on span "PROCEED TO PAYMENT" at bounding box center [802, 120] width 135 height 42
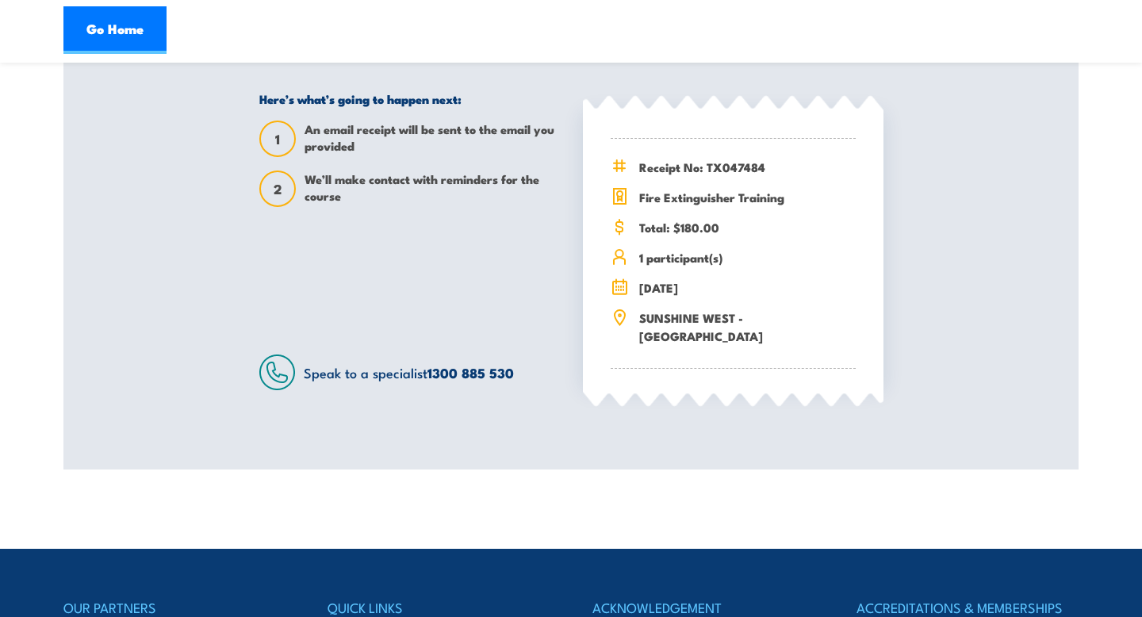
scroll to position [370, 0]
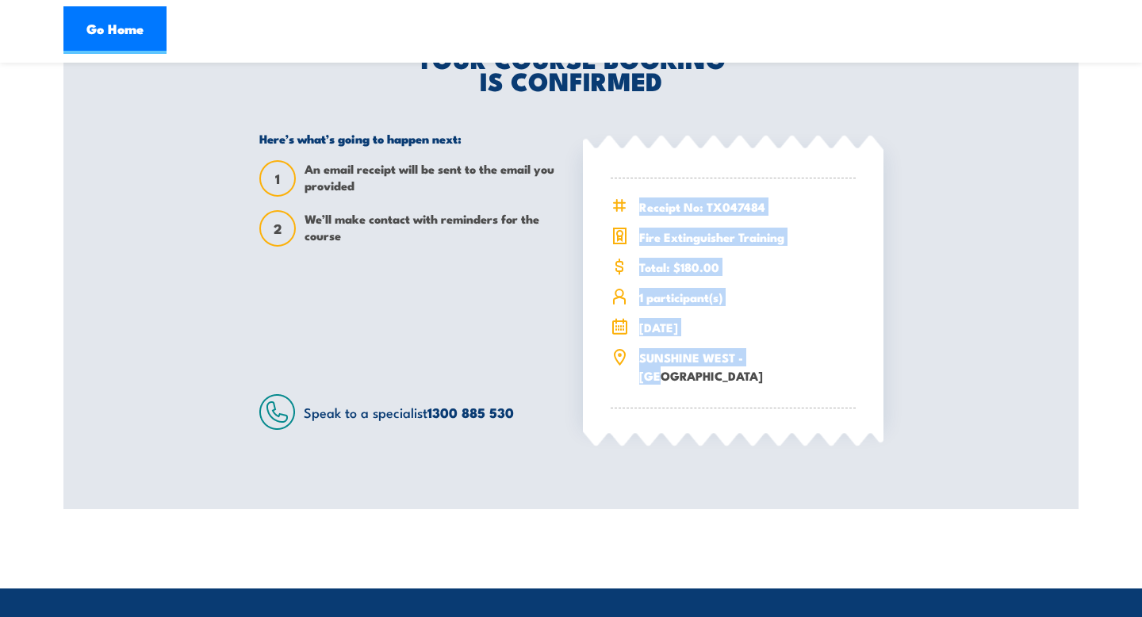
drag, startPoint x: 784, startPoint y: 365, endPoint x: 596, endPoint y: 177, distance: 265.8
click at [596, 177] on div "Receipt No: TX047484 Total: $180.00" at bounding box center [733, 290] width 301 height 278
copy div "Receipt No: TX047484 Fire Extinguisher Training Total: $180.00 1 participant(s)…"
